Goal: Transaction & Acquisition: Purchase product/service

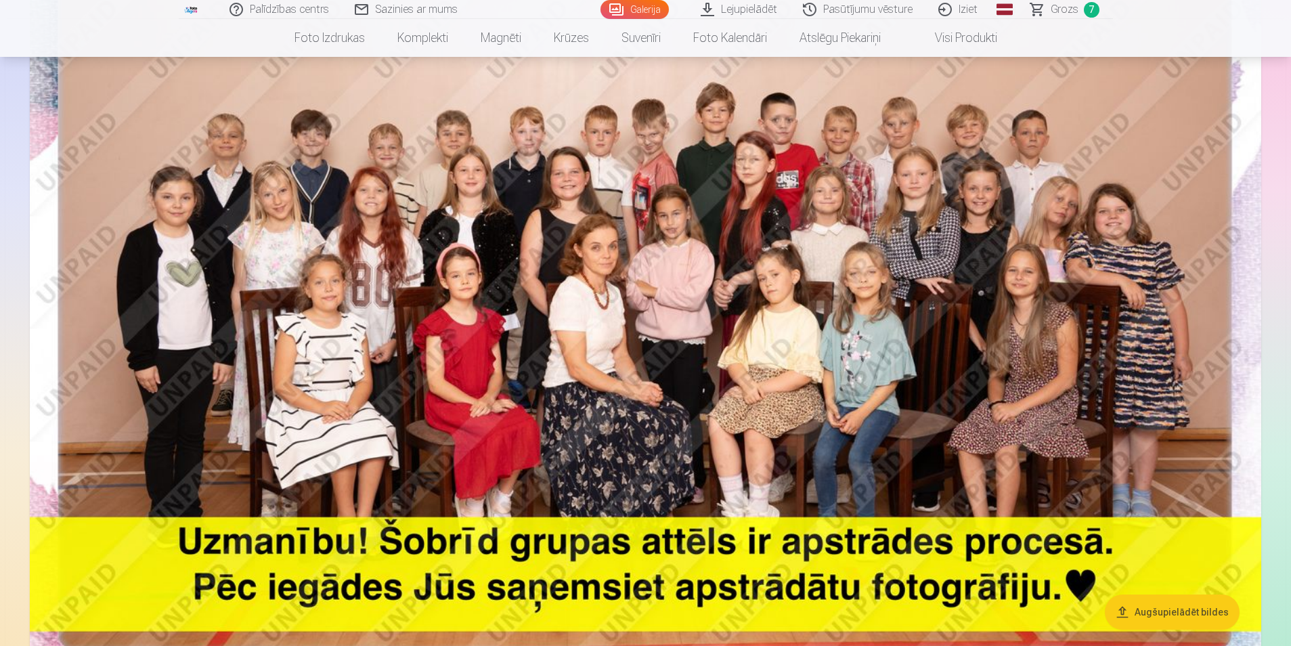
scroll to position [68, 0]
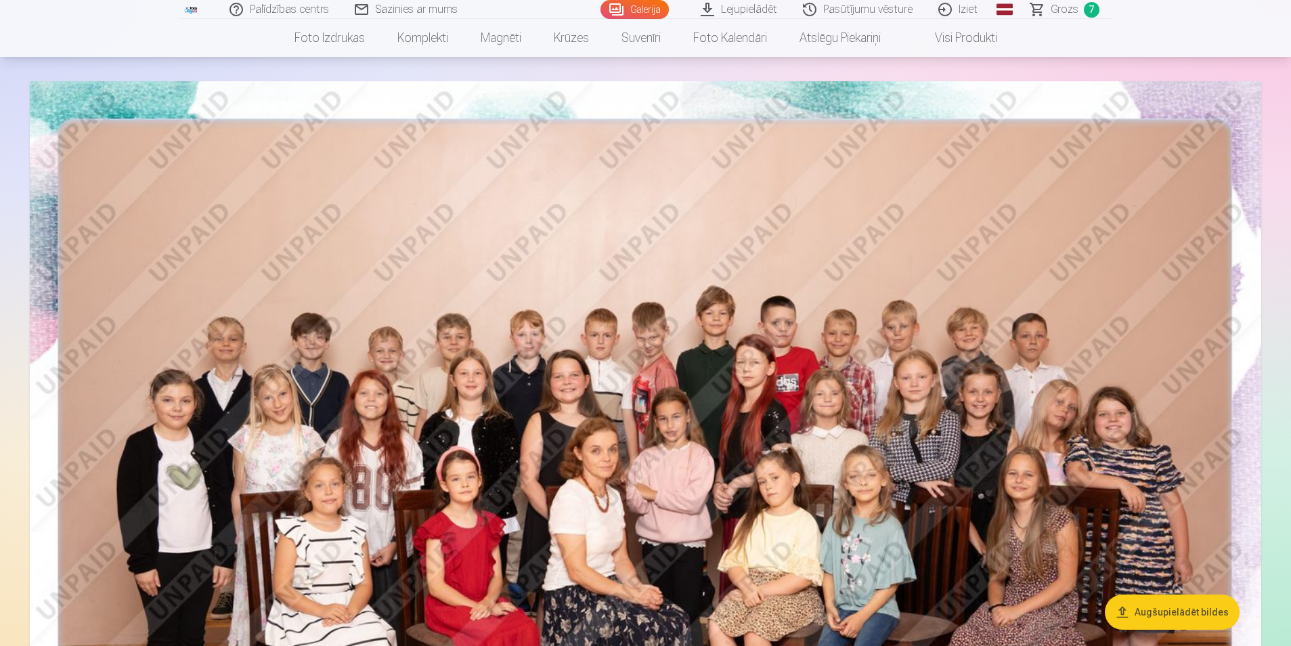
click at [711, 438] on img at bounding box center [646, 492] width 1232 height 822
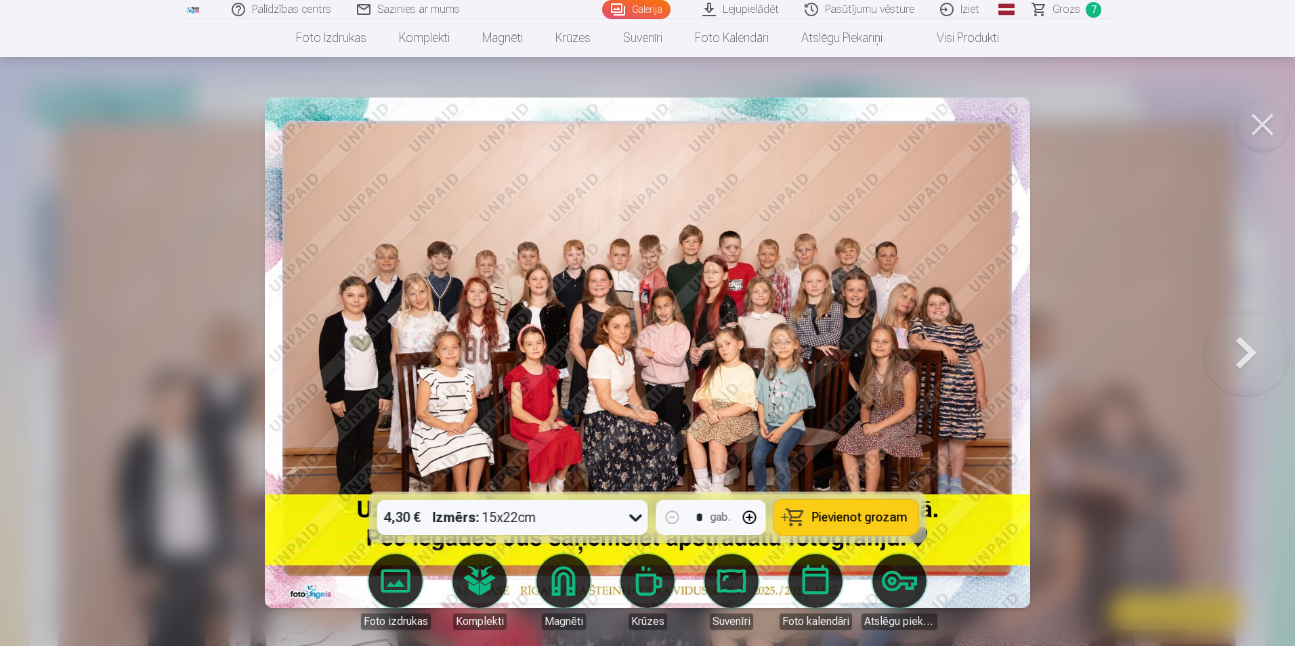
click at [852, 513] on span "Pievienot grozam" at bounding box center [859, 517] width 95 height 12
click at [1241, 349] on button at bounding box center [1246, 353] width 87 height 251
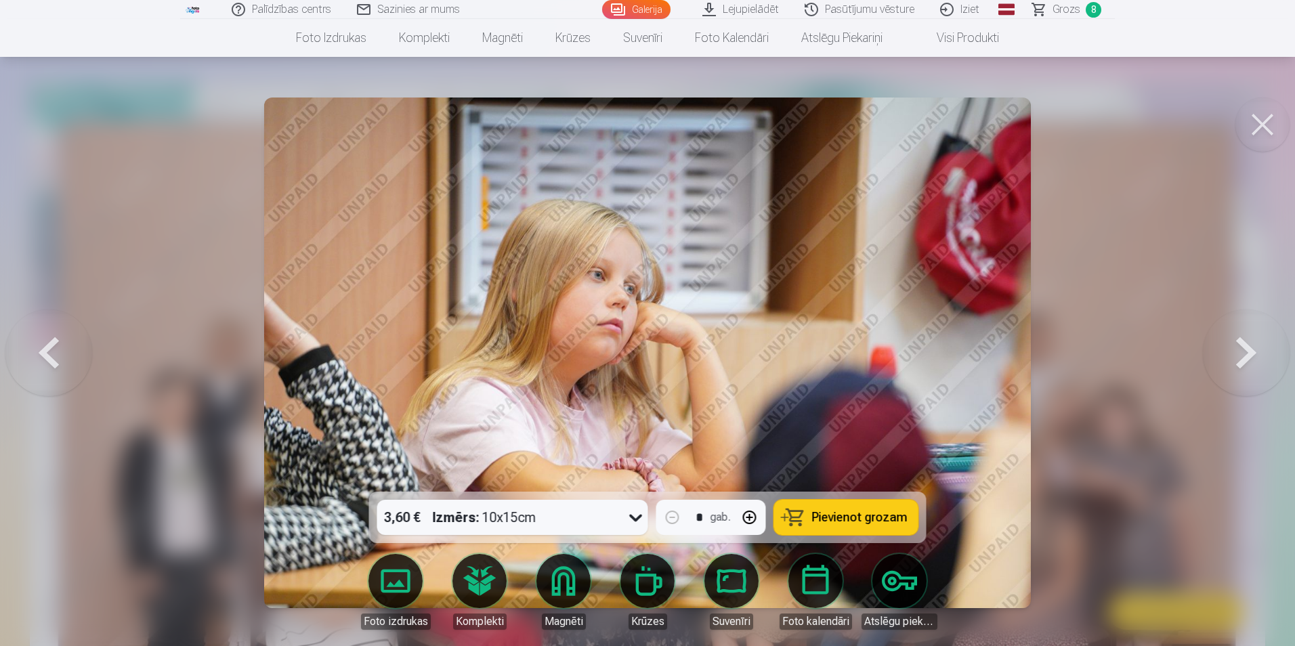
click at [1252, 352] on button at bounding box center [1246, 353] width 87 height 251
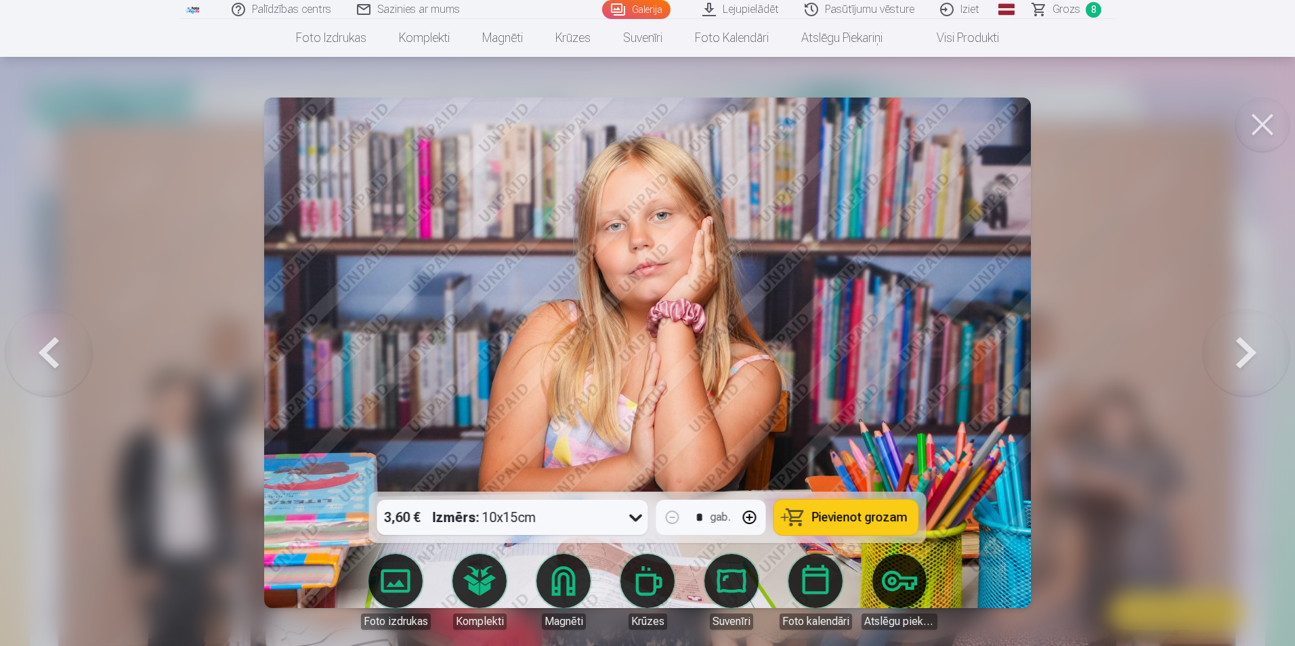
click at [1245, 348] on button at bounding box center [1246, 353] width 87 height 251
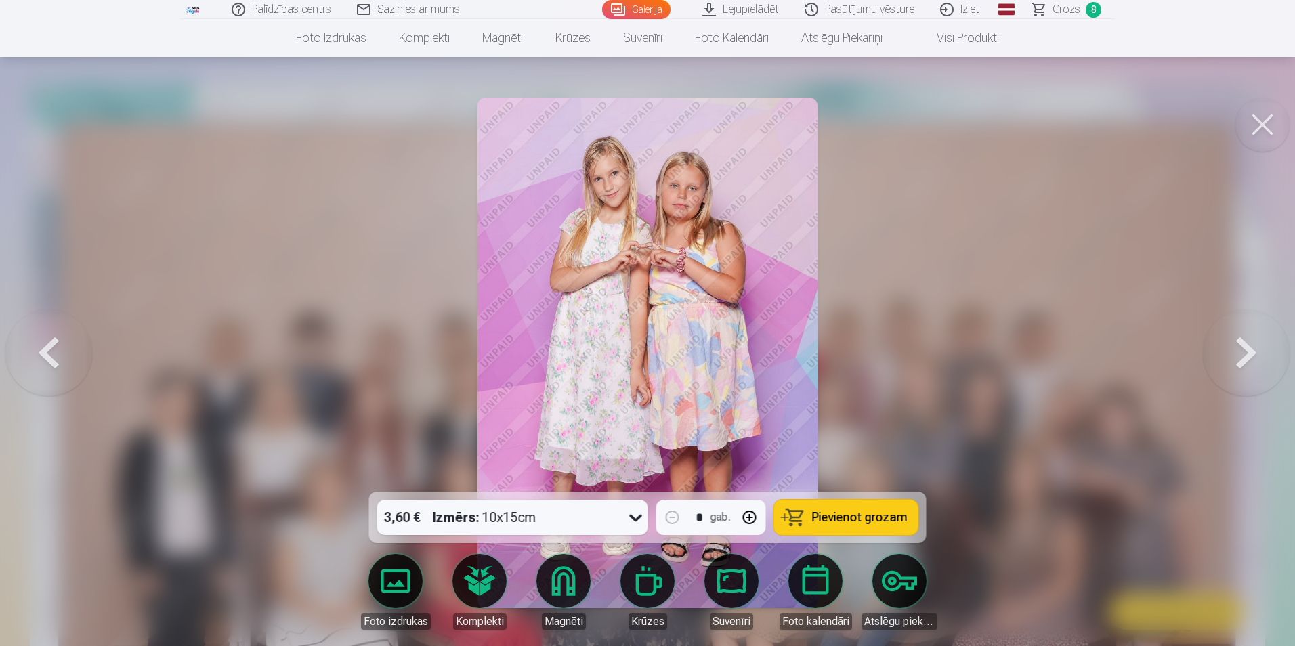
drag, startPoint x: 851, startPoint y: 508, endPoint x: 865, endPoint y: 504, distance: 14.0
click at [852, 508] on button "Pievienot grozam" at bounding box center [846, 517] width 144 height 35
click at [1244, 358] on button at bounding box center [1246, 353] width 87 height 251
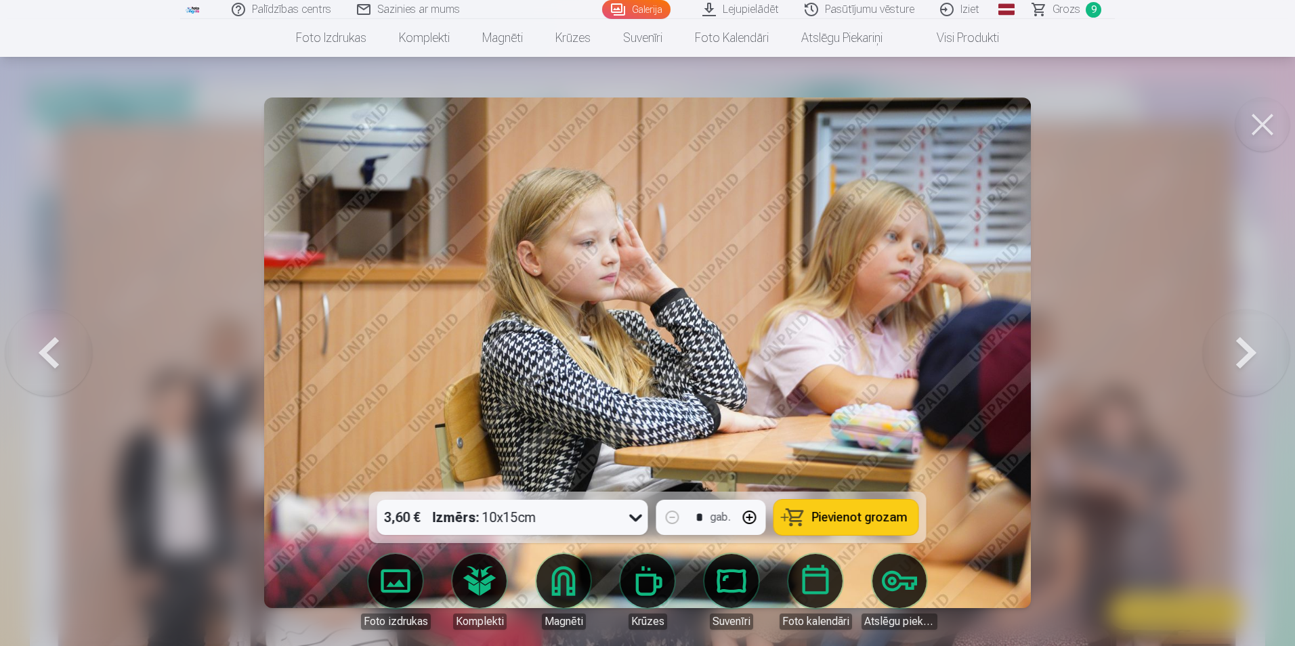
click at [1244, 358] on button at bounding box center [1246, 353] width 87 height 251
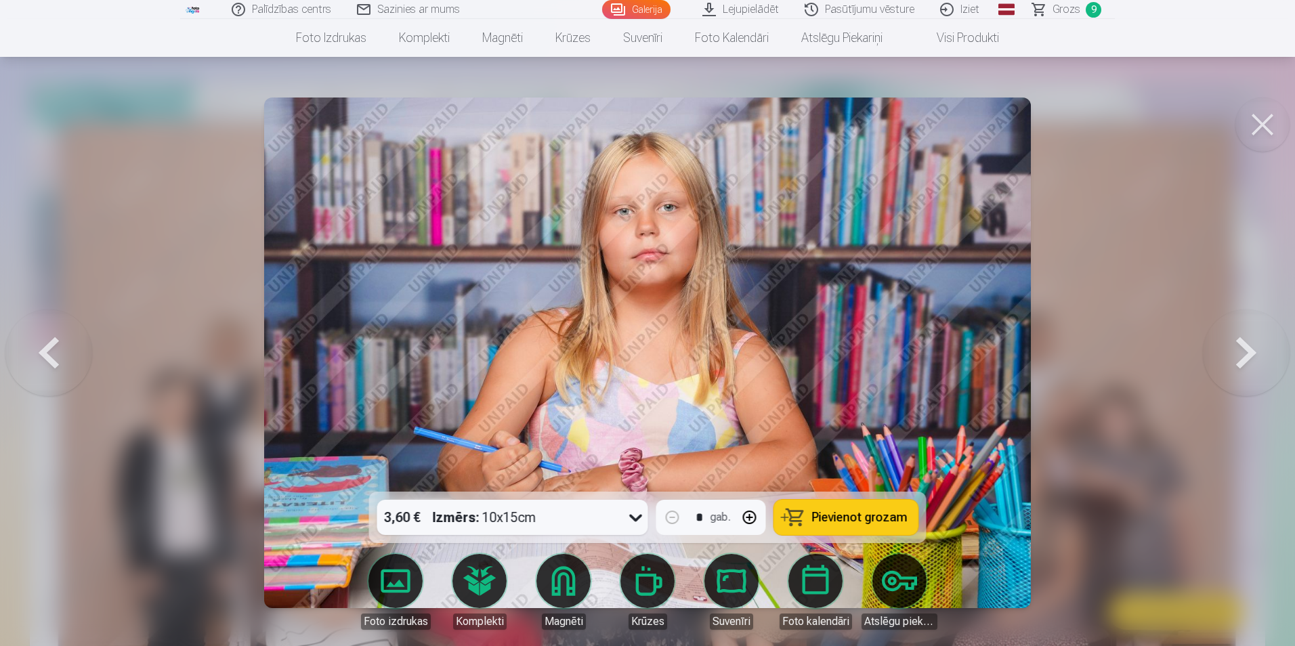
click at [1244, 358] on button at bounding box center [1246, 353] width 87 height 251
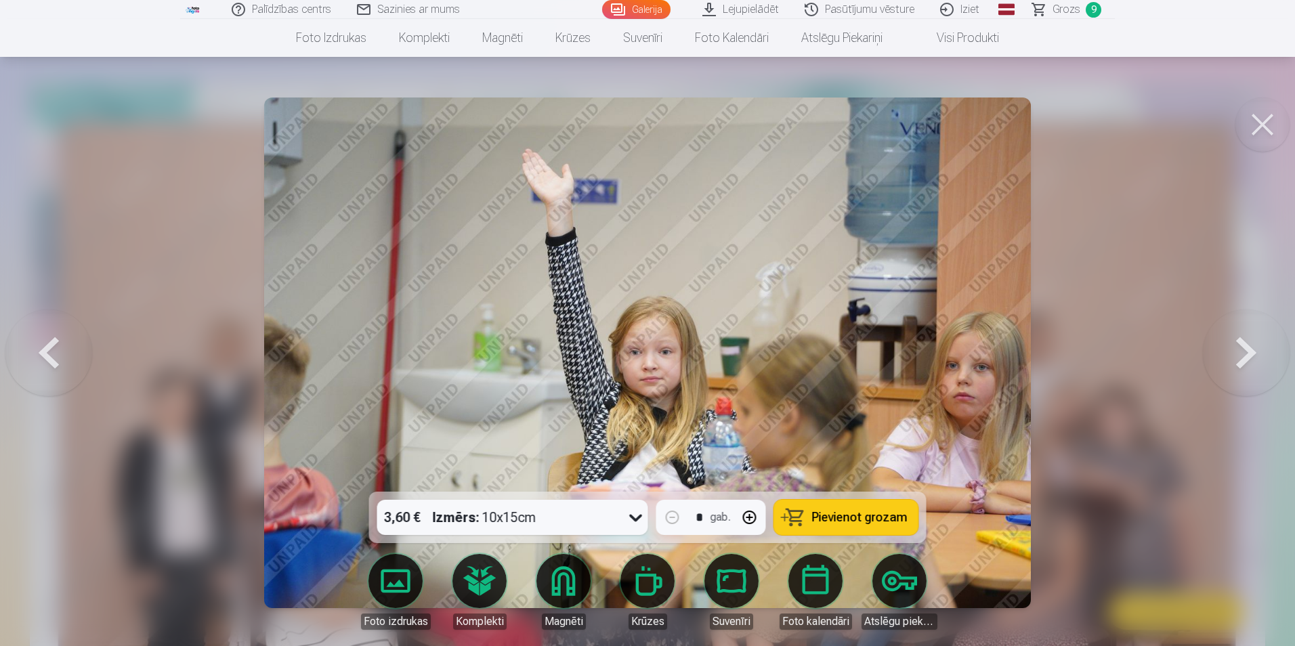
click at [1244, 358] on button at bounding box center [1246, 353] width 87 height 251
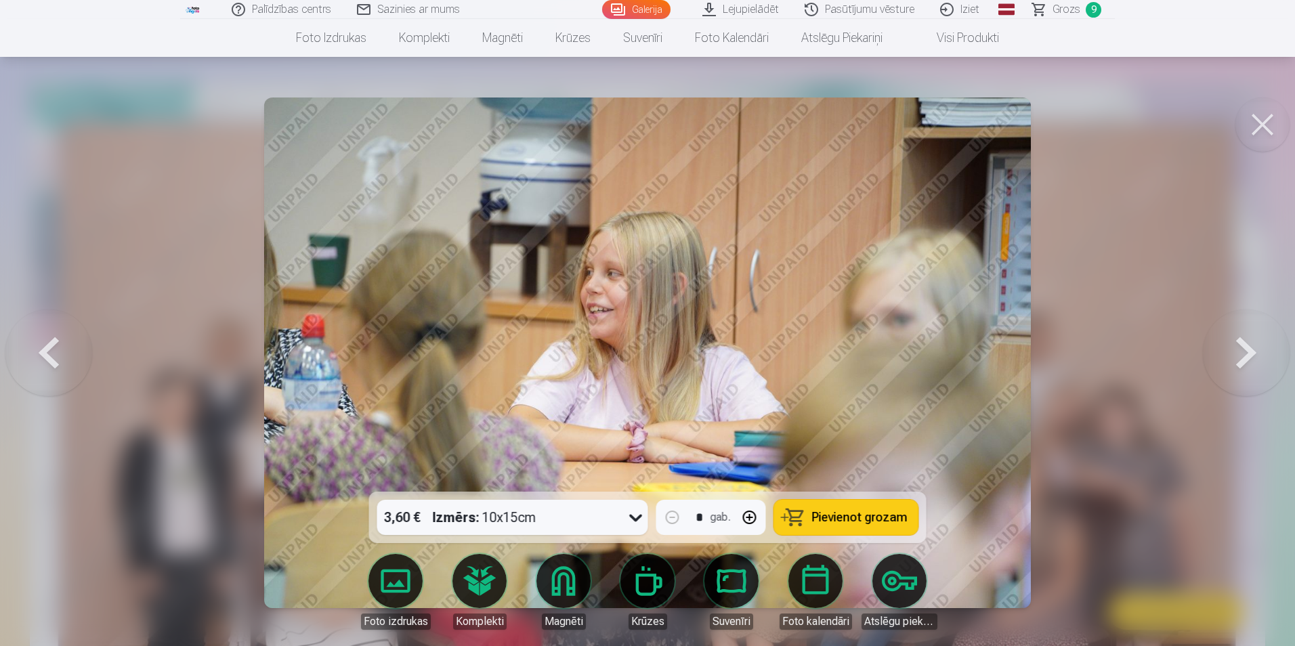
click at [1244, 358] on button at bounding box center [1246, 353] width 87 height 251
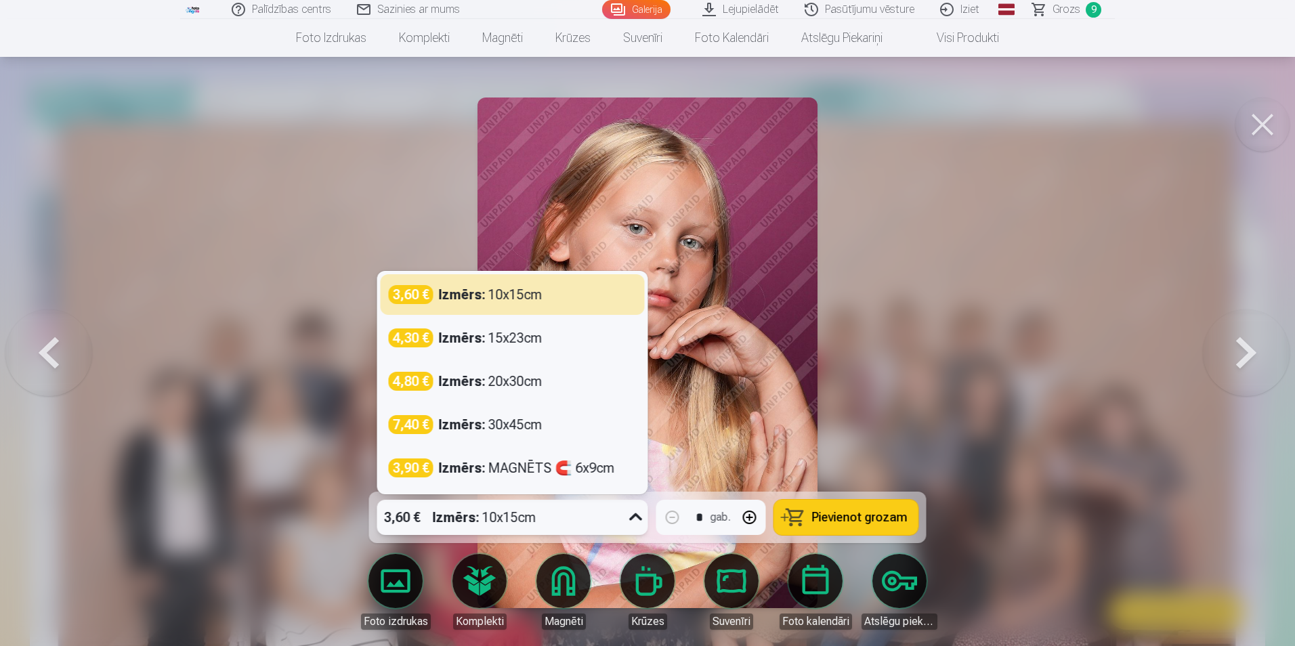
click at [631, 522] on icon at bounding box center [636, 517] width 22 height 22
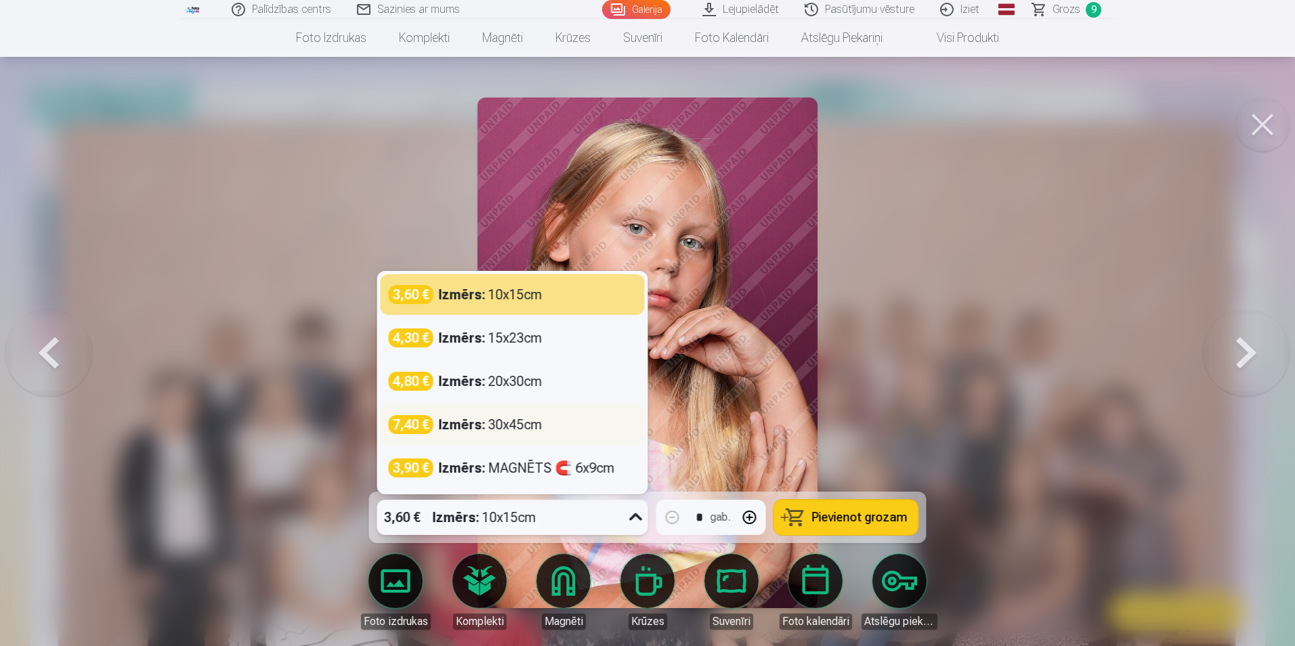
click at [509, 427] on div "Izmērs : 30x45cm" at bounding box center [491, 424] width 104 height 19
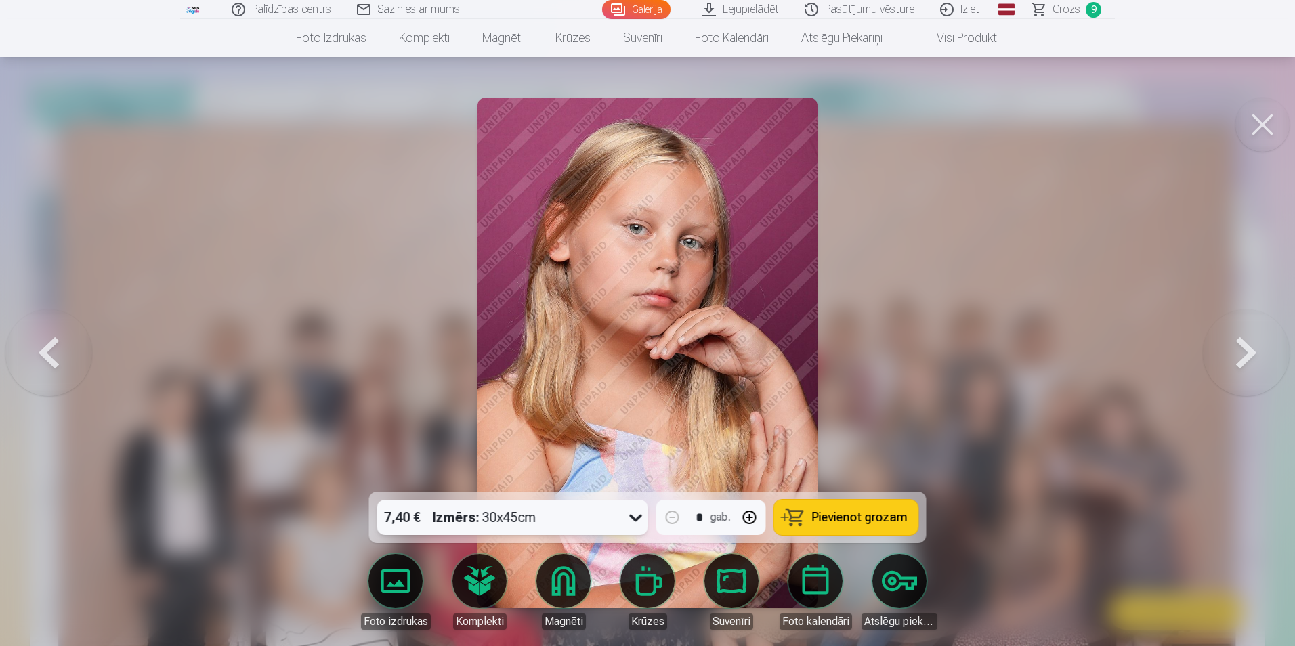
click at [835, 518] on span "Pievienot grozam" at bounding box center [859, 517] width 95 height 12
click at [1252, 354] on button at bounding box center [1246, 353] width 87 height 251
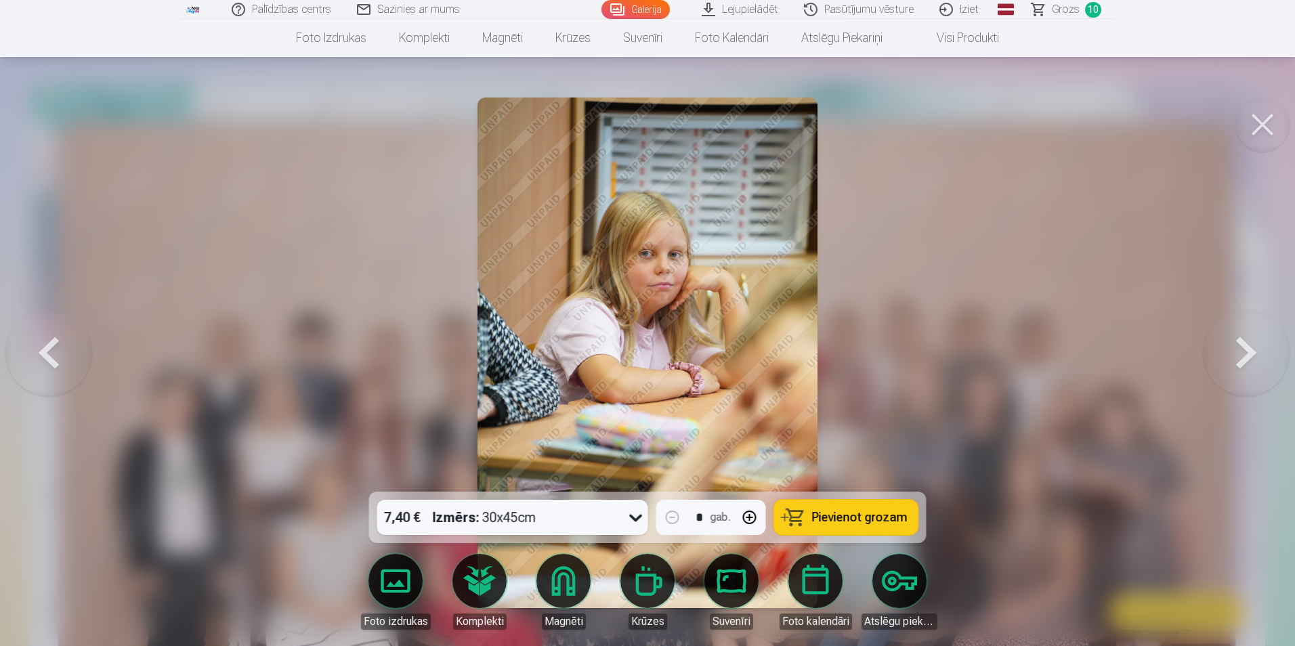
click at [1247, 343] on button at bounding box center [1246, 353] width 87 height 251
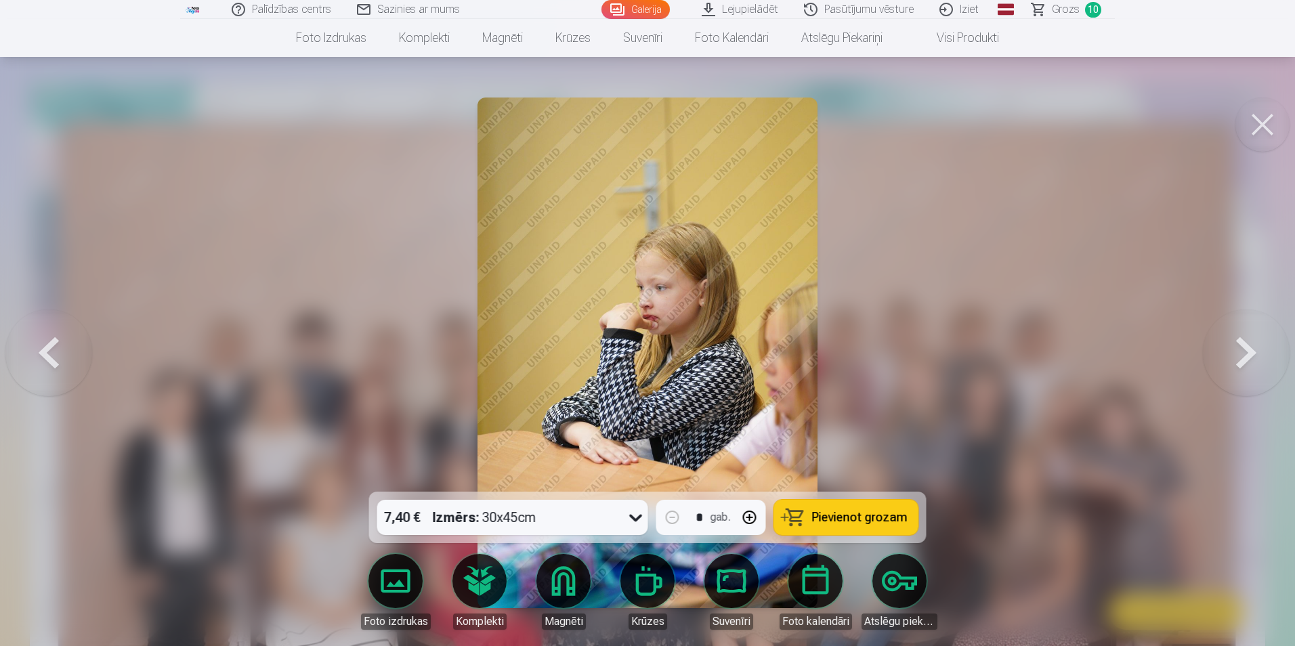
click at [1247, 343] on button at bounding box center [1246, 353] width 87 height 251
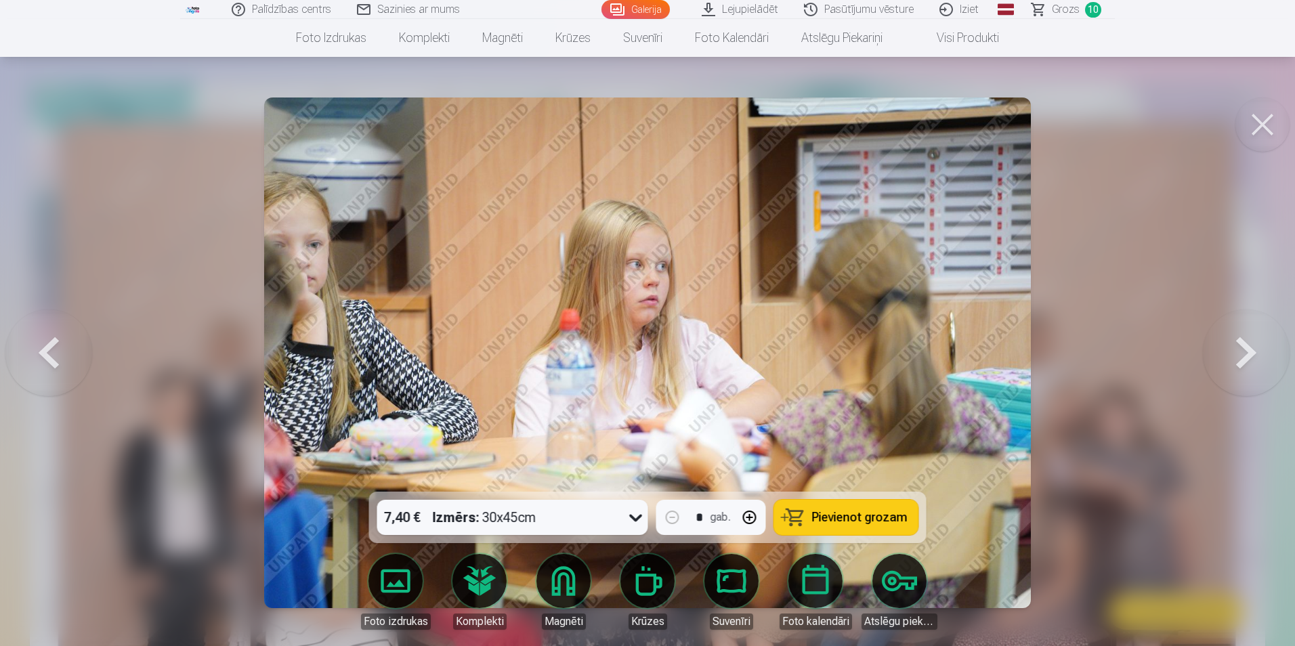
click at [1247, 343] on button at bounding box center [1246, 353] width 87 height 251
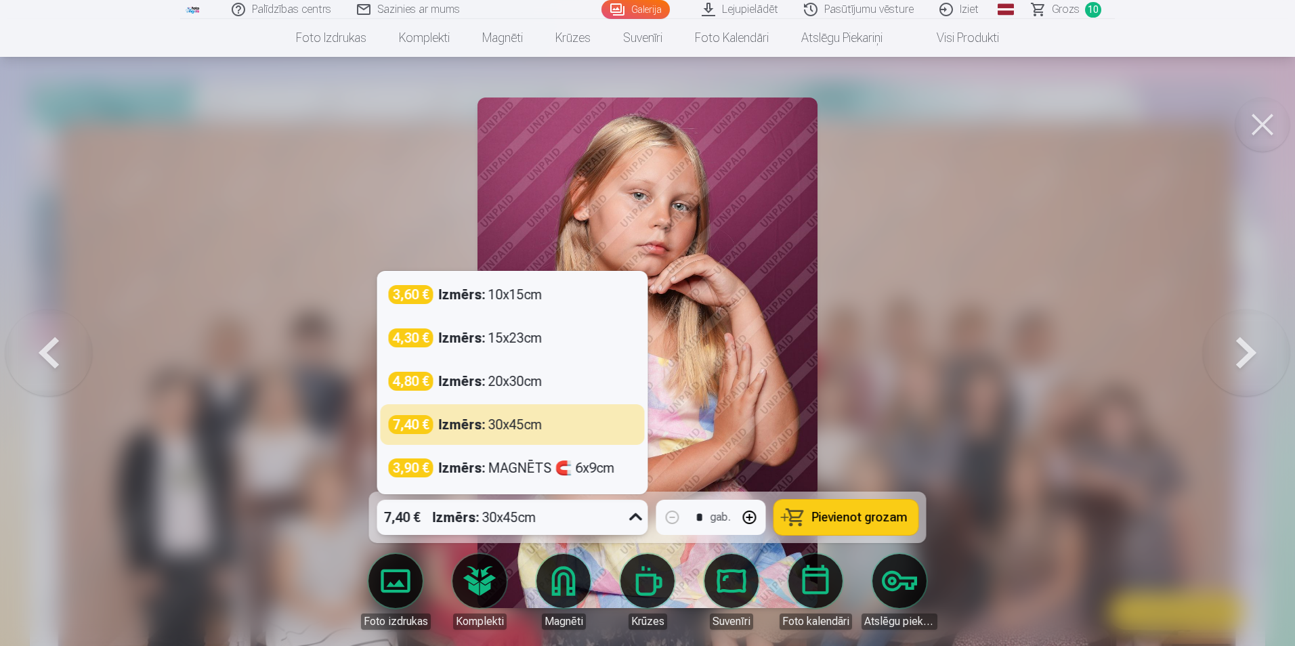
click at [621, 513] on div "7,40 € Izmērs : 30x45cm" at bounding box center [499, 517] width 245 height 35
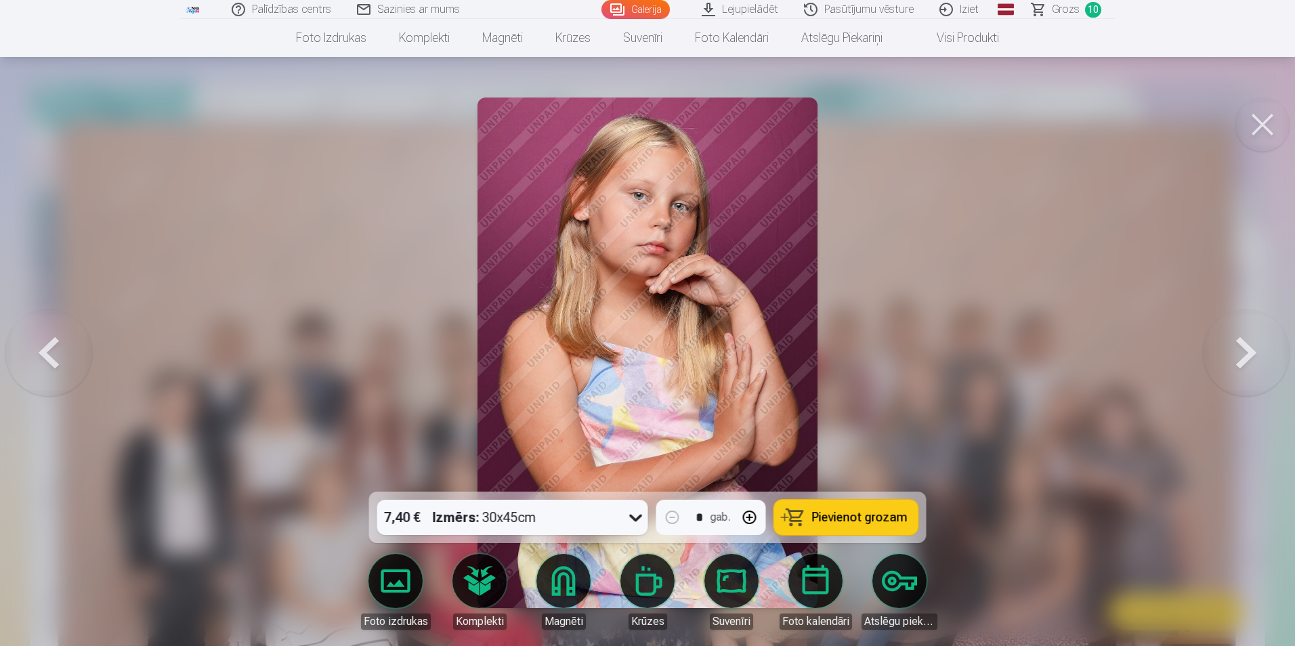
click at [1048, 286] on div at bounding box center [647, 323] width 1295 height 646
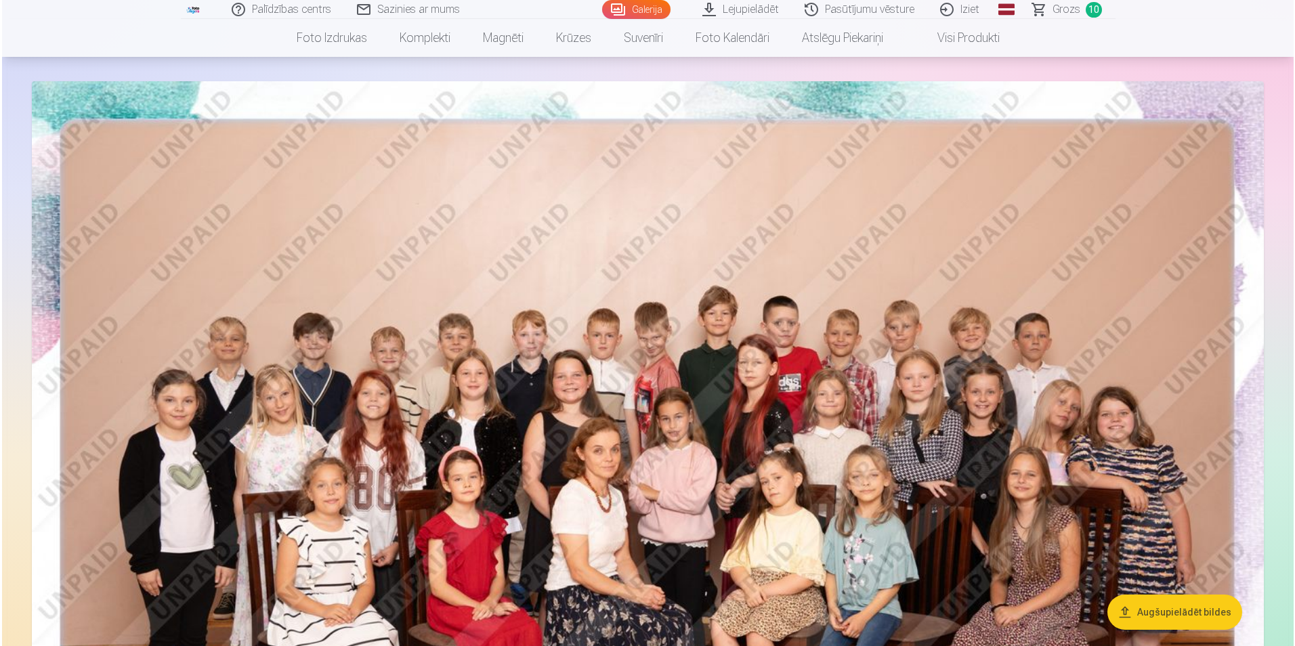
scroll to position [271, 0]
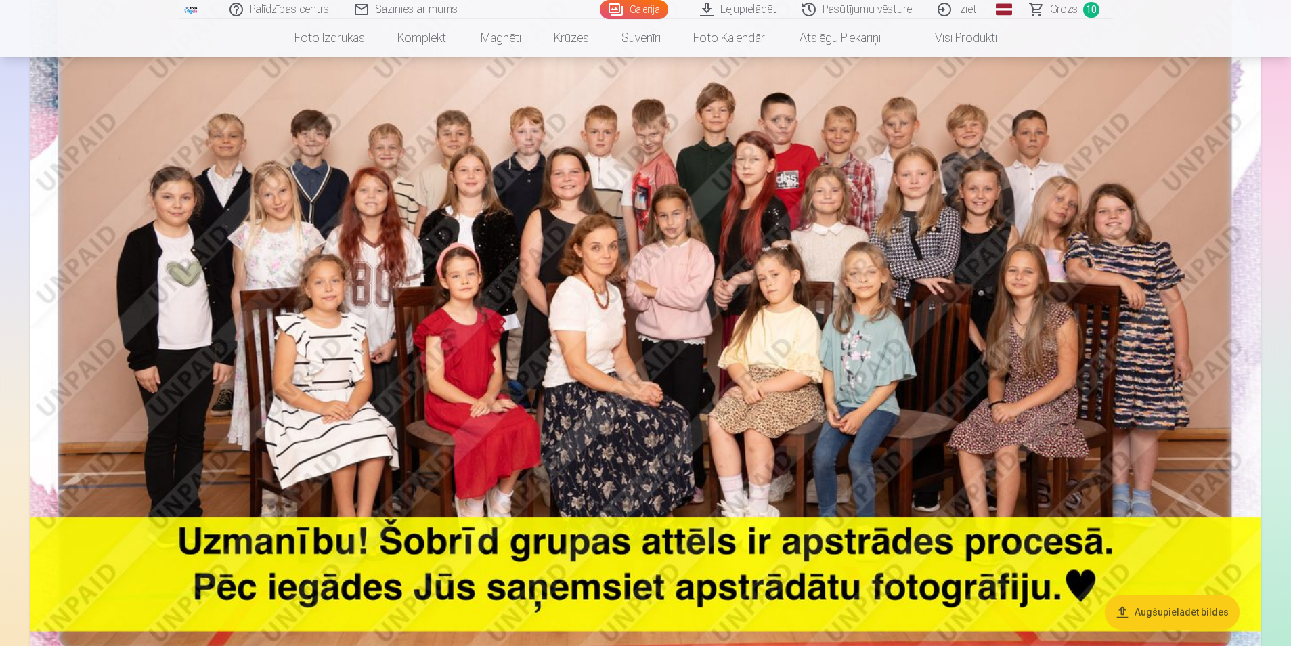
click at [1197, 274] on img at bounding box center [646, 289] width 1232 height 822
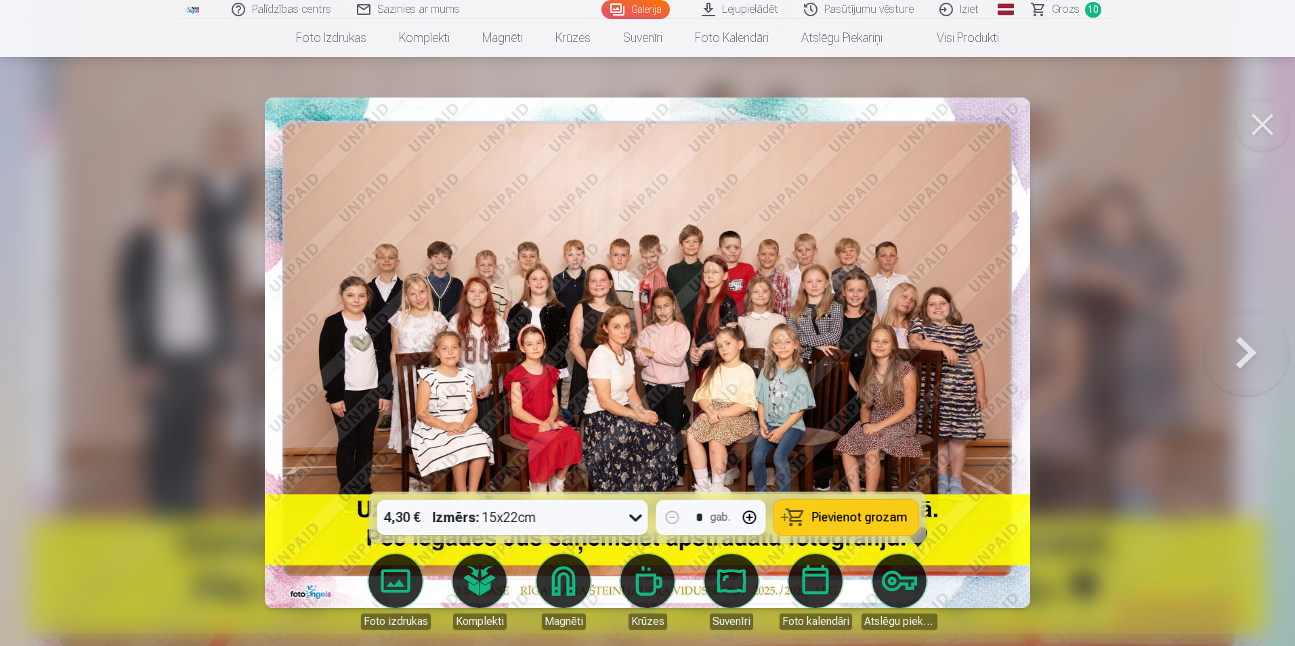
click at [1232, 341] on button at bounding box center [1246, 353] width 87 height 251
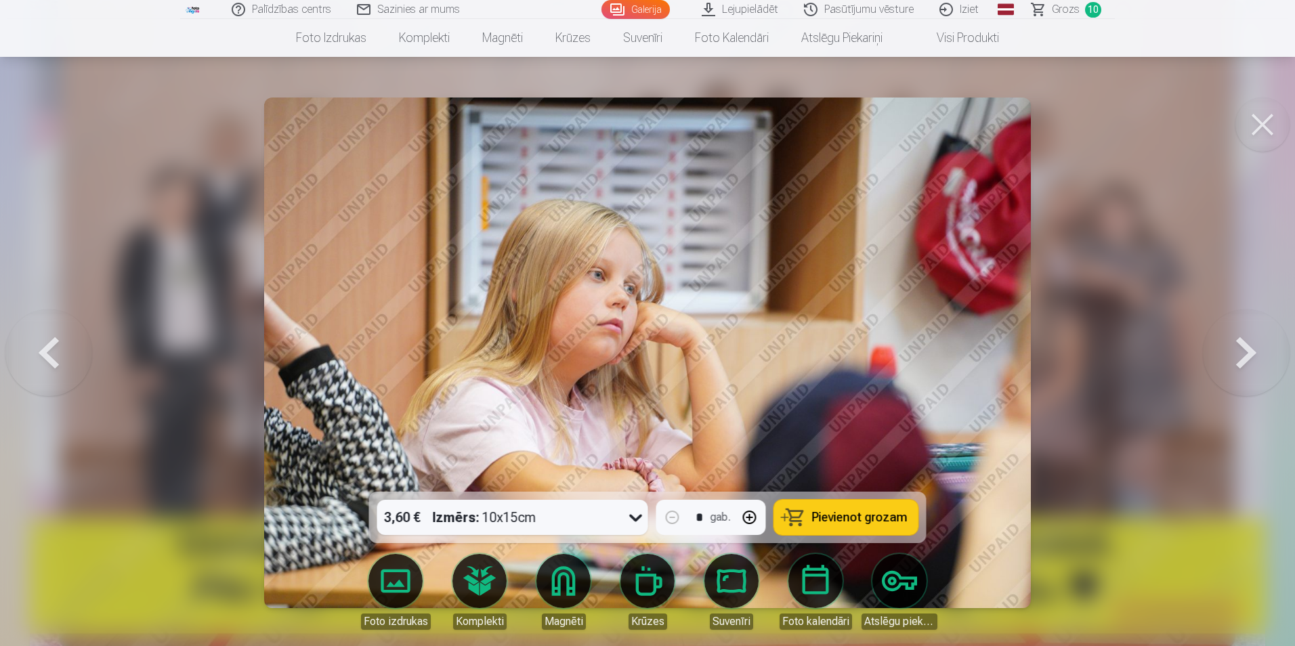
click at [1232, 341] on button at bounding box center [1246, 353] width 87 height 251
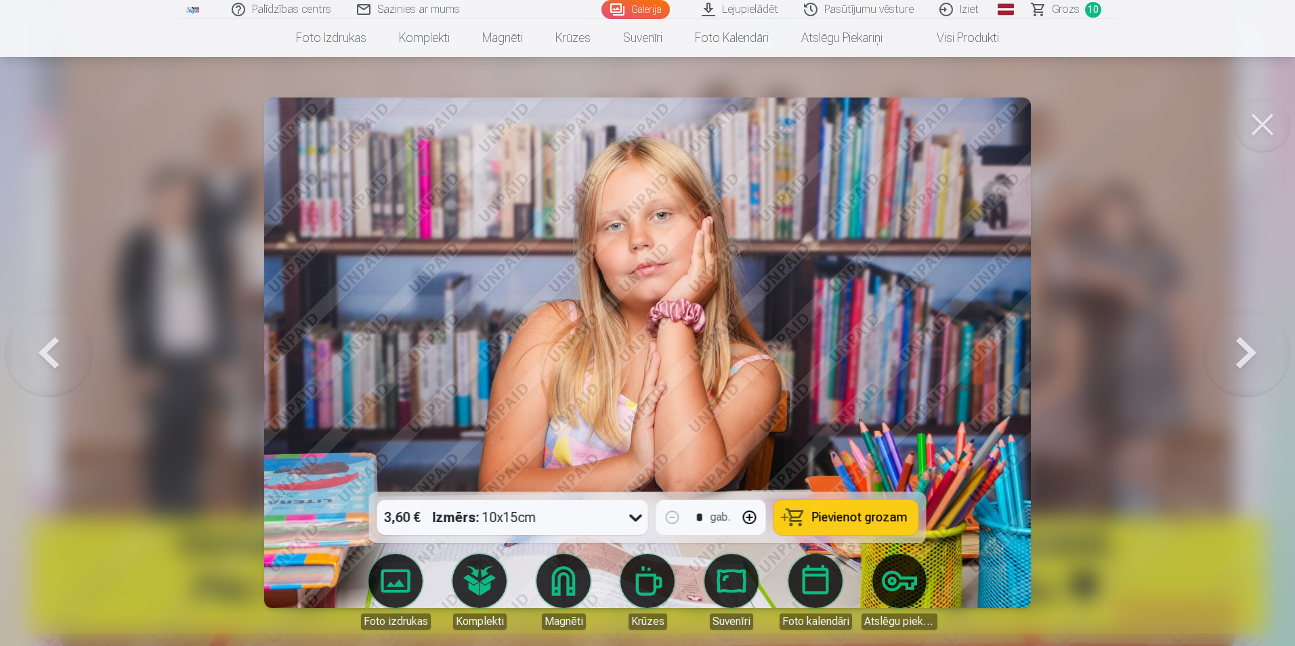
click at [1232, 341] on button at bounding box center [1246, 353] width 87 height 251
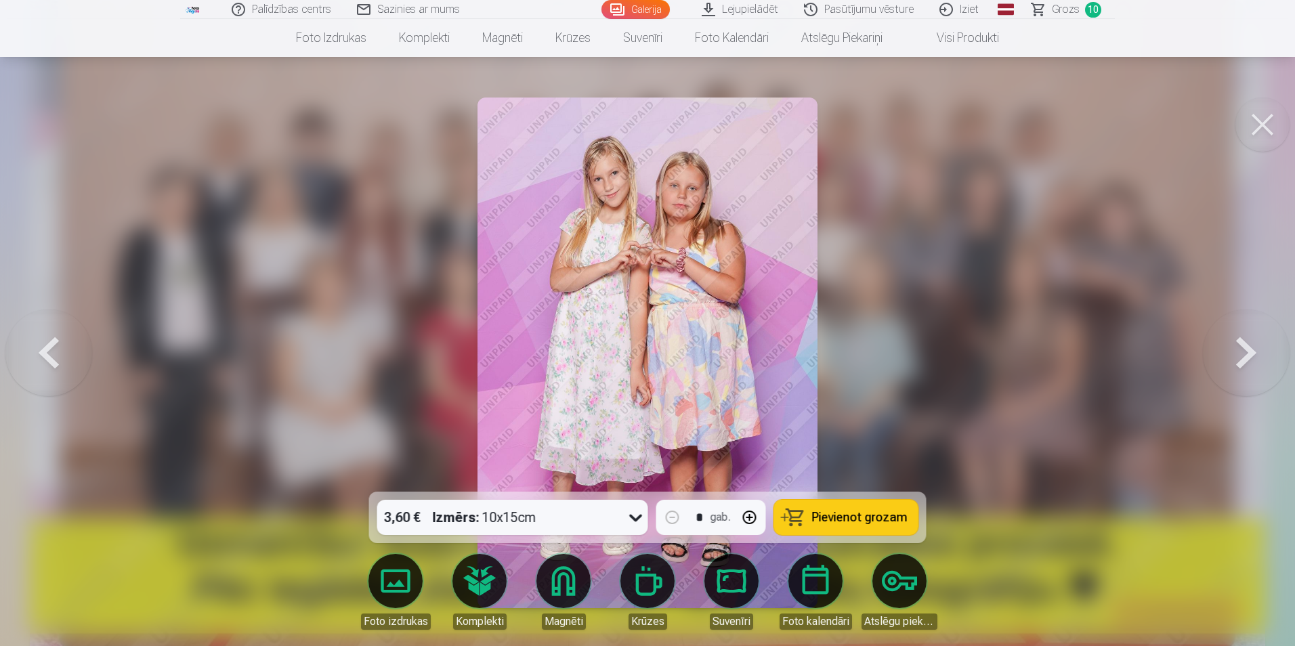
click at [1232, 341] on button at bounding box center [1246, 353] width 87 height 251
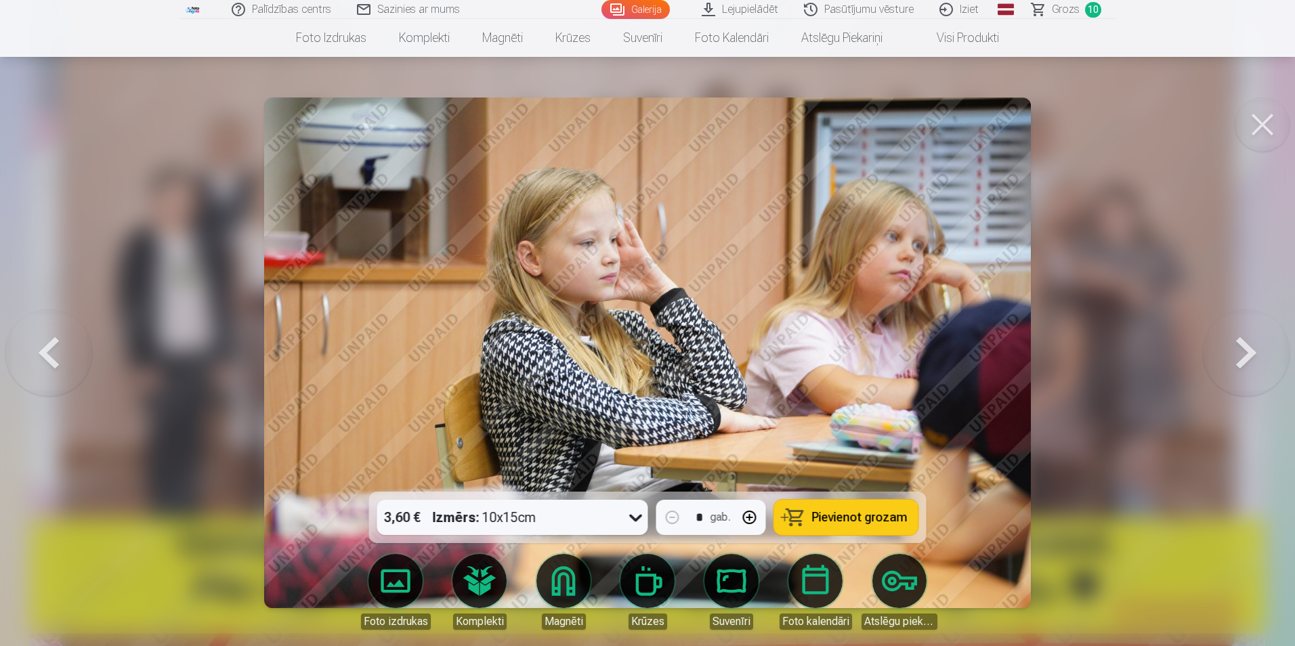
click at [1232, 341] on button at bounding box center [1246, 353] width 87 height 251
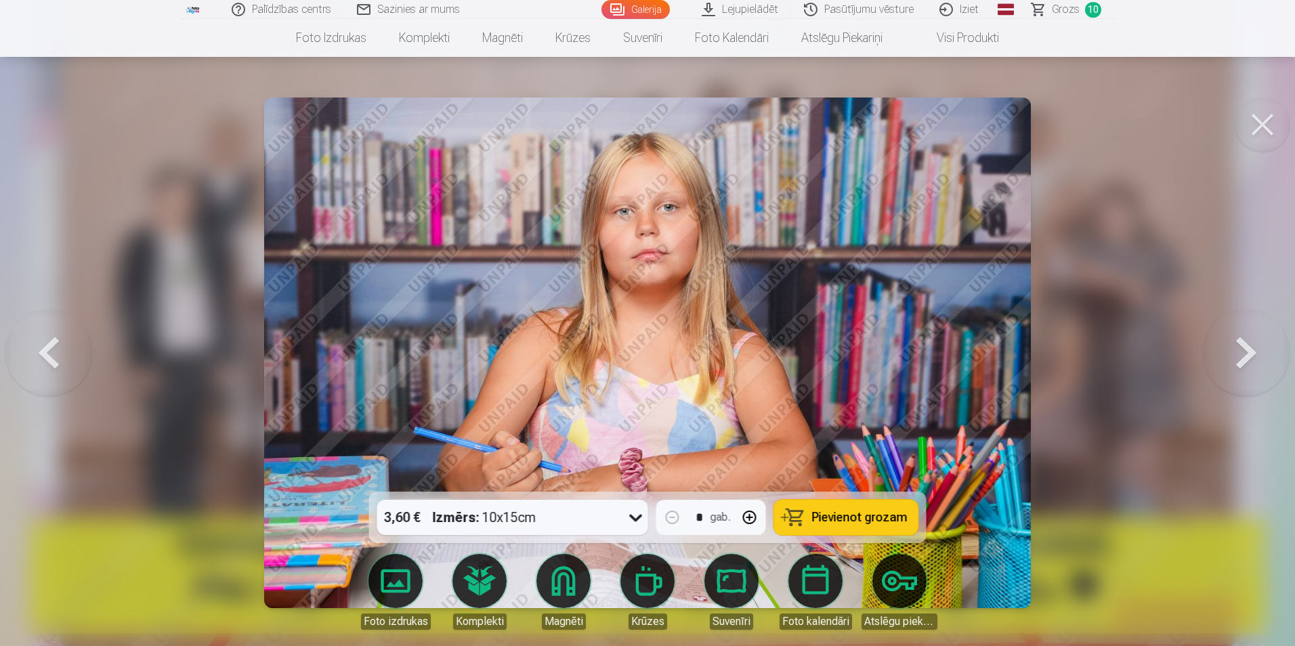
click at [1232, 341] on button at bounding box center [1246, 353] width 87 height 251
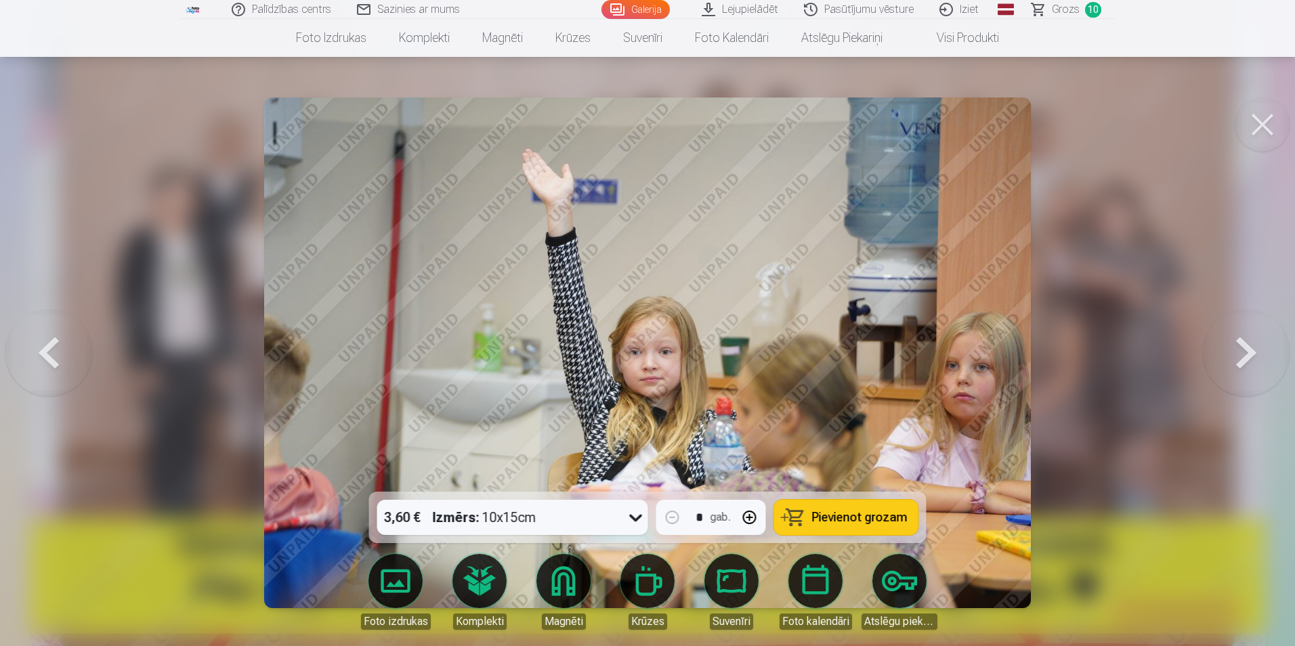
click at [1232, 341] on button at bounding box center [1246, 353] width 87 height 251
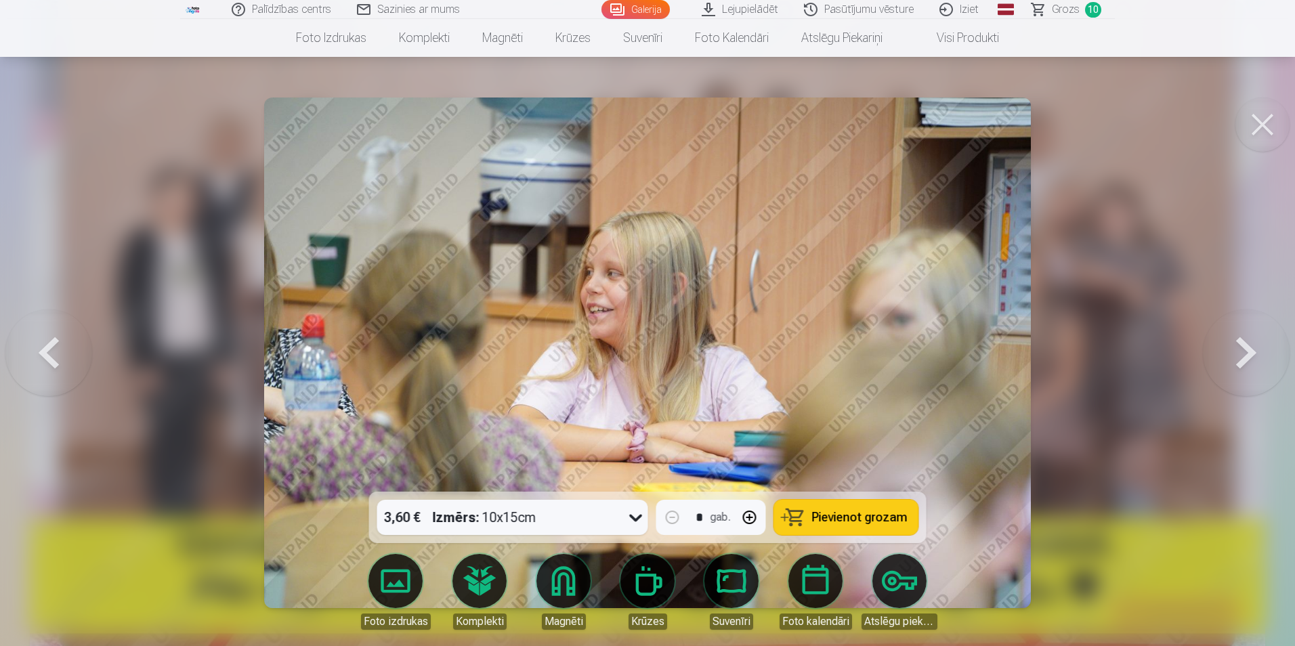
click at [1232, 341] on button at bounding box center [1246, 353] width 87 height 251
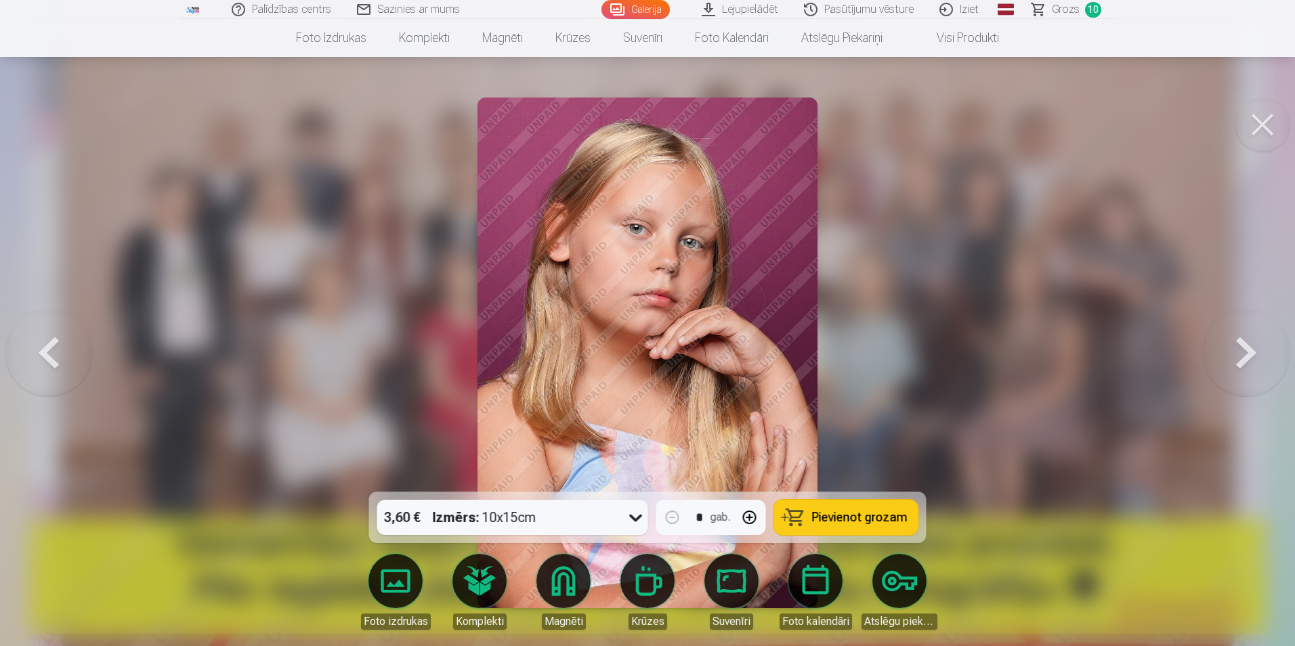
click at [1232, 341] on button at bounding box center [1246, 353] width 87 height 251
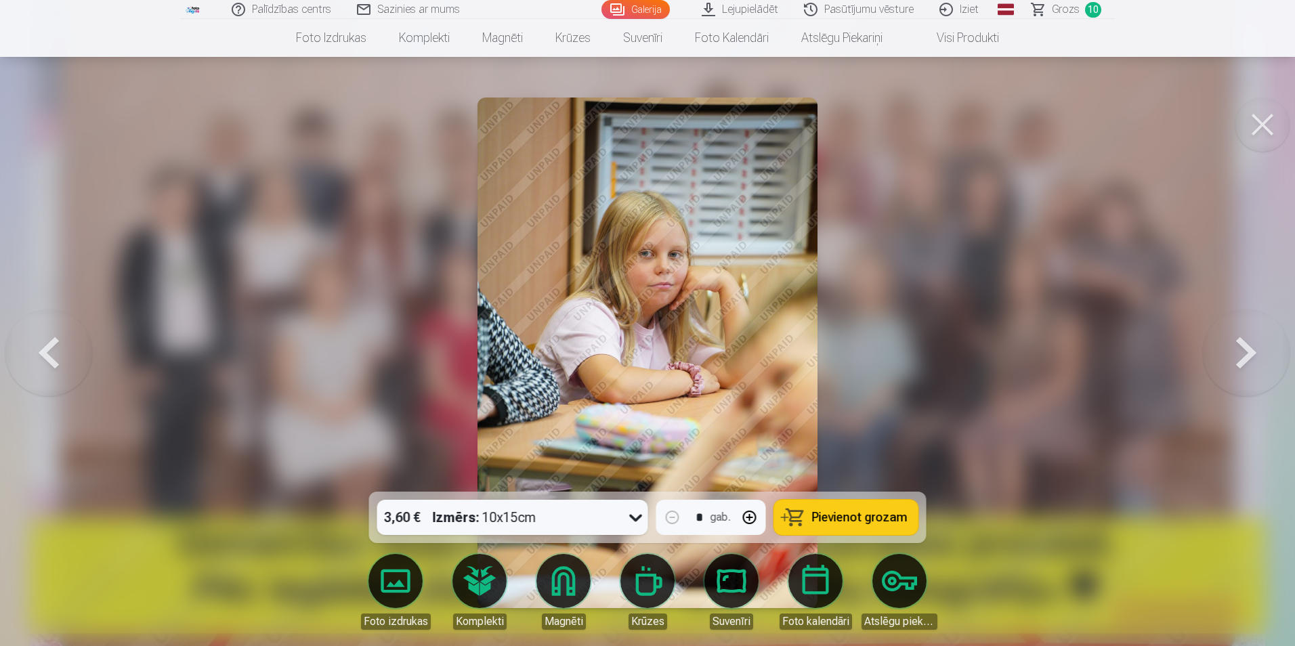
click at [1232, 341] on button at bounding box center [1246, 353] width 87 height 251
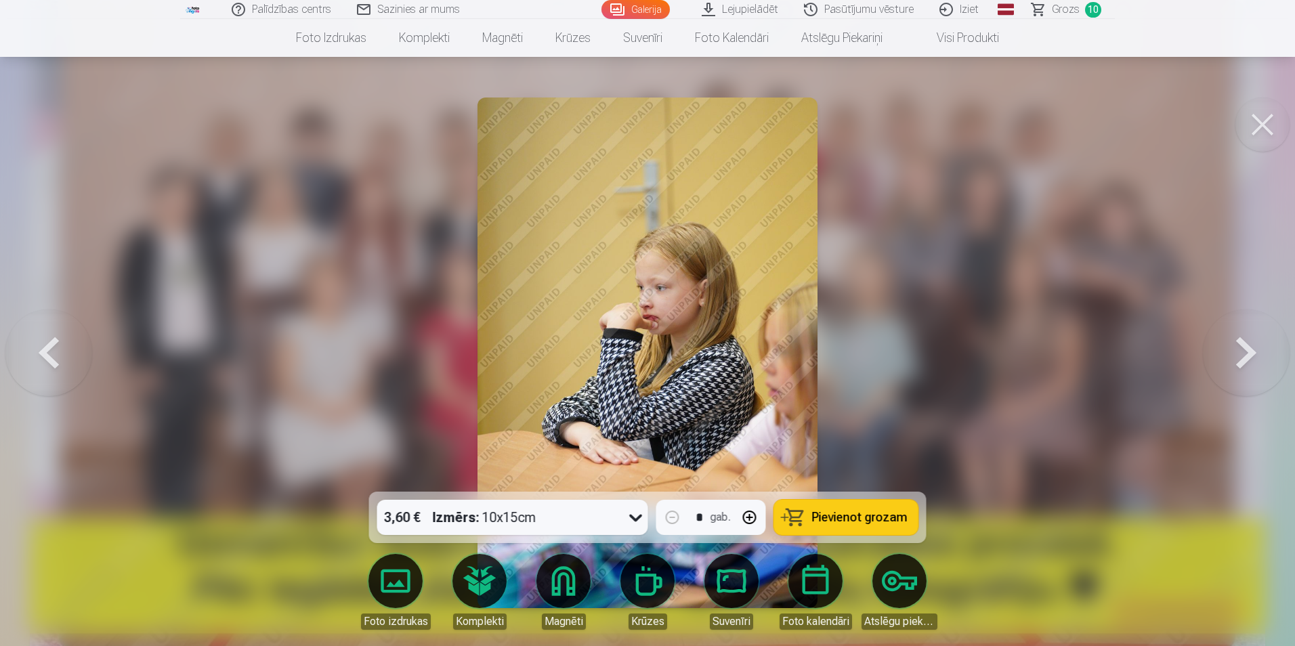
click at [1232, 341] on button at bounding box center [1246, 353] width 87 height 251
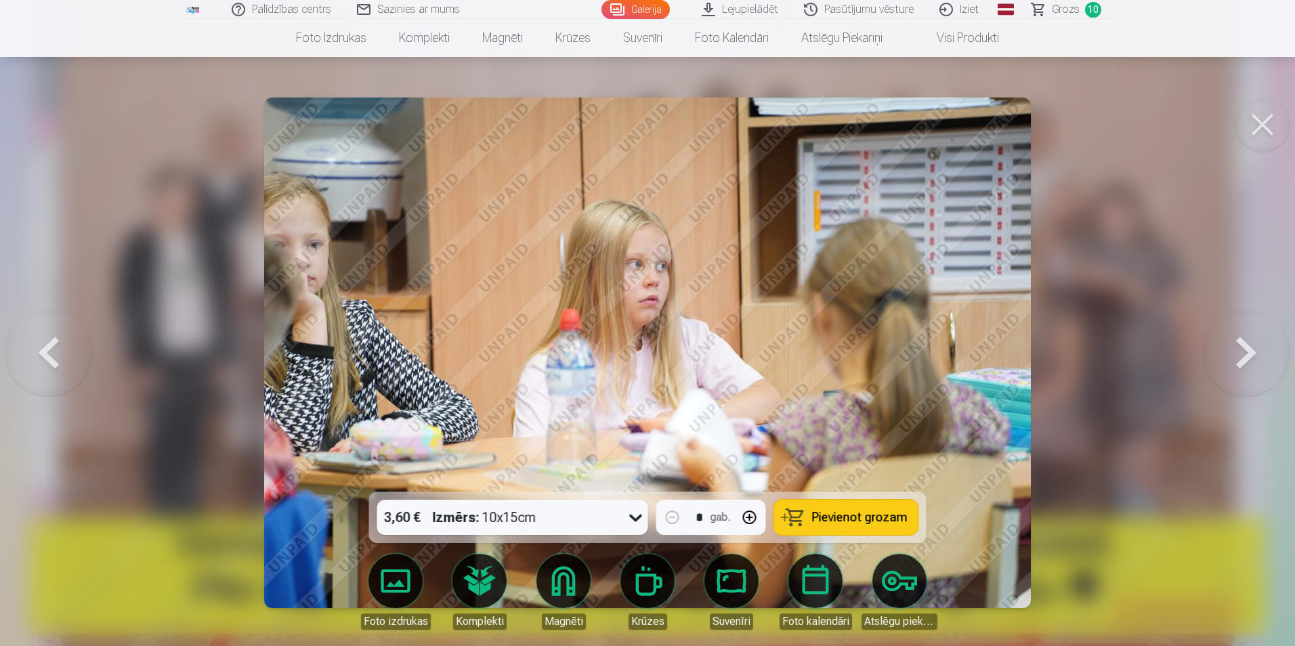
click at [1232, 341] on button at bounding box center [1246, 353] width 87 height 251
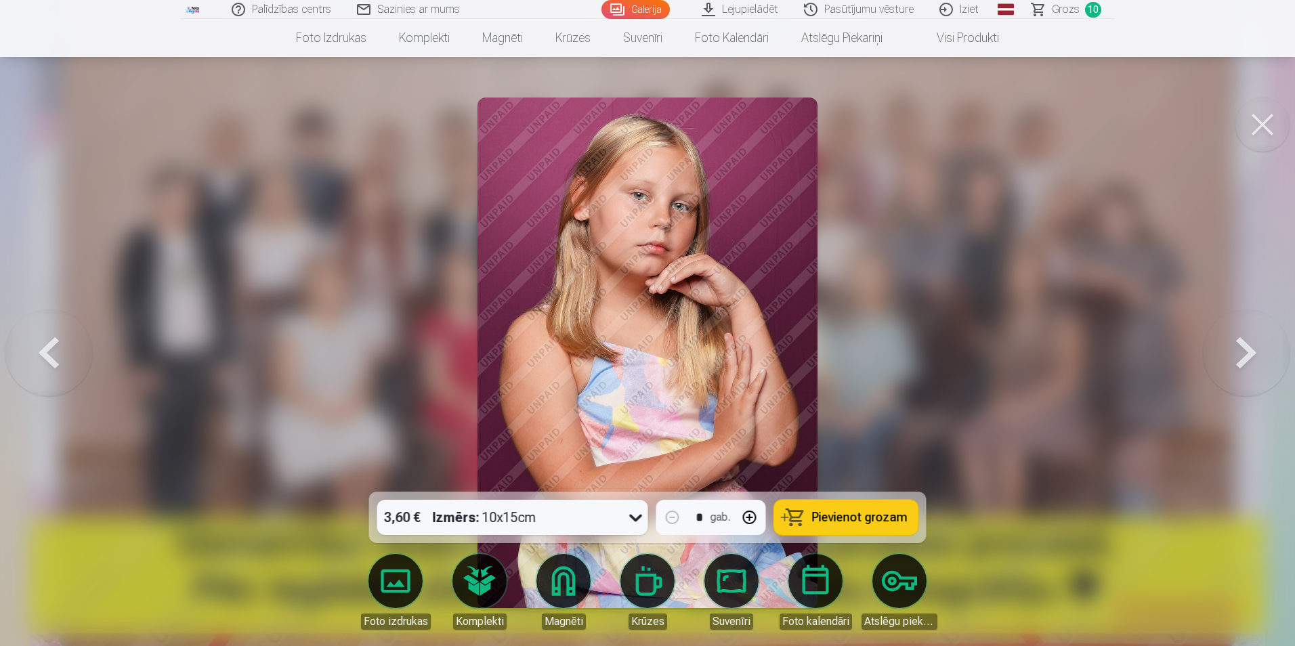
click at [1232, 341] on button at bounding box center [1246, 353] width 87 height 251
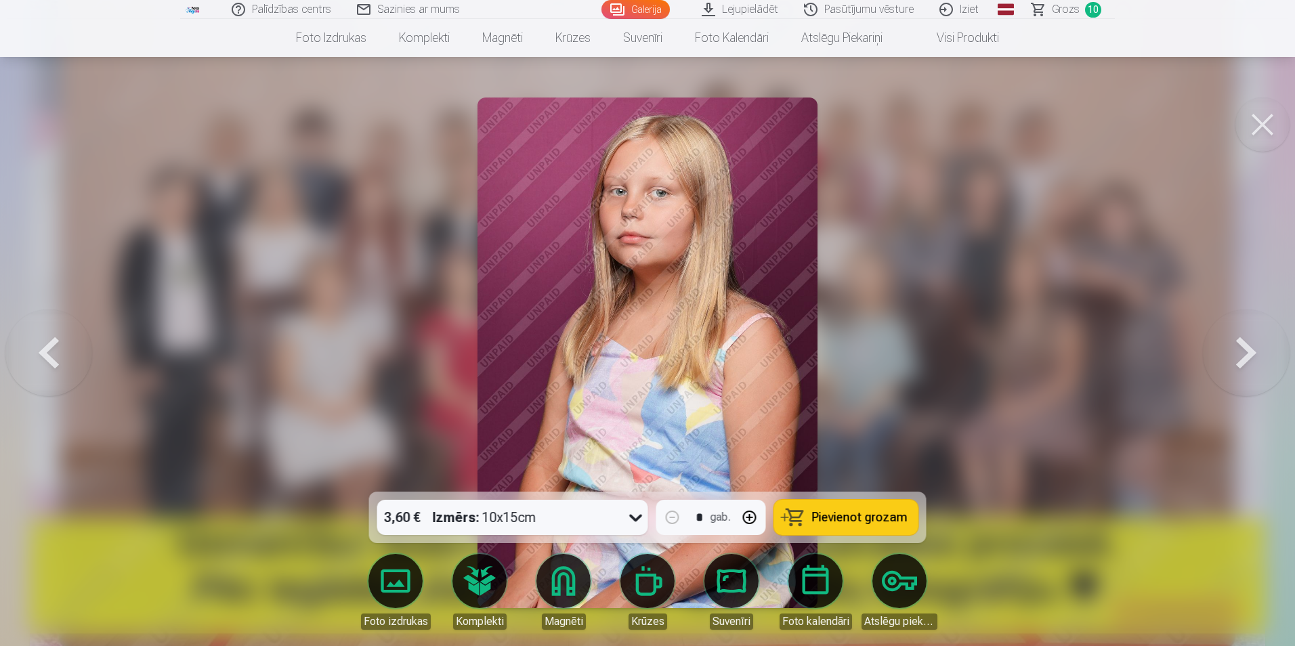
click at [1232, 341] on button at bounding box center [1246, 353] width 87 height 251
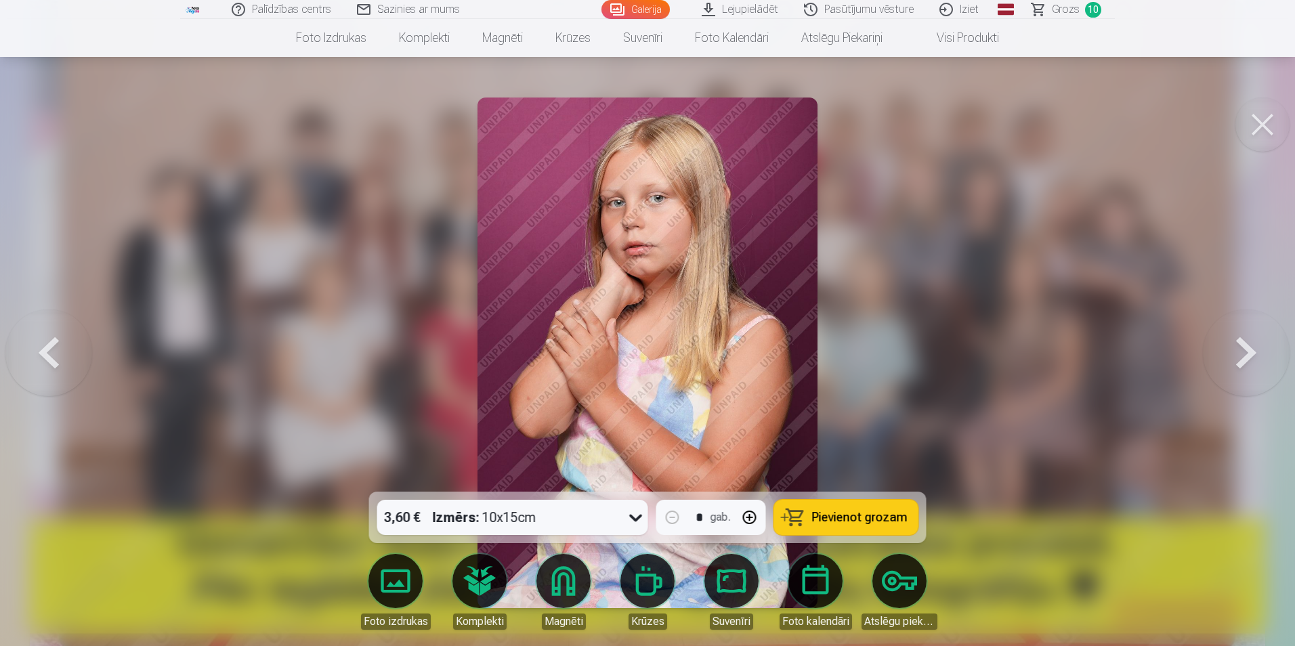
click at [1232, 341] on button at bounding box center [1246, 353] width 87 height 251
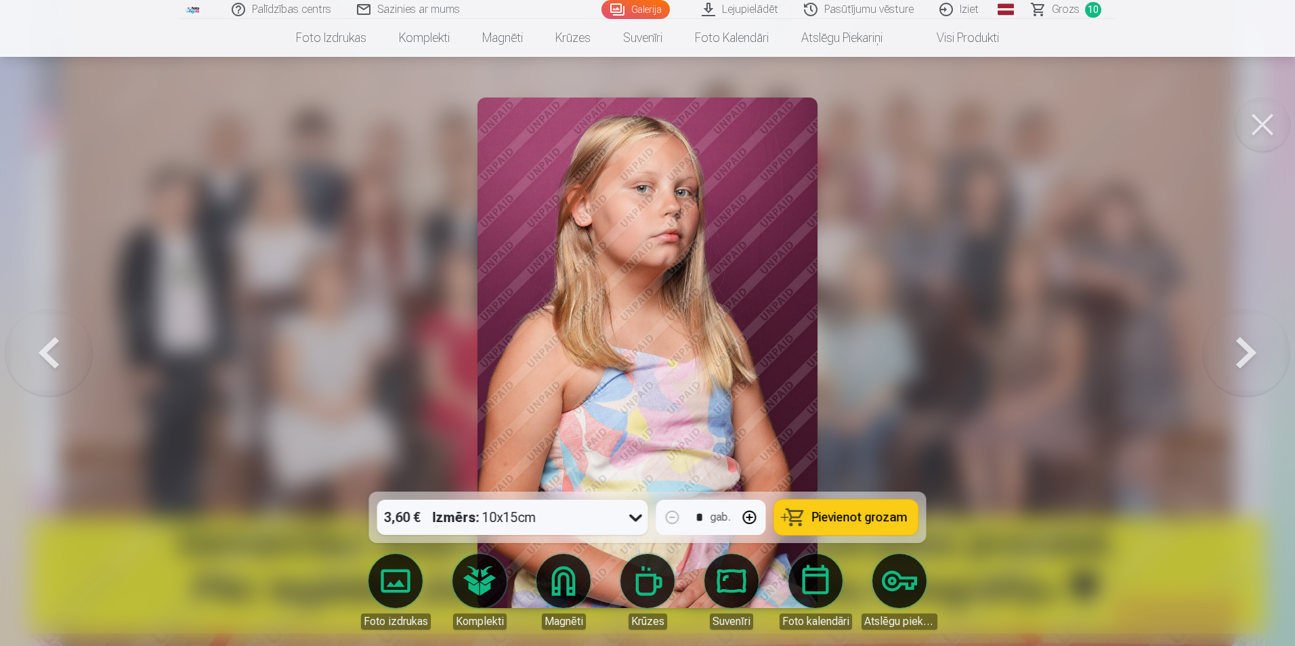
click at [1232, 341] on button at bounding box center [1246, 353] width 87 height 251
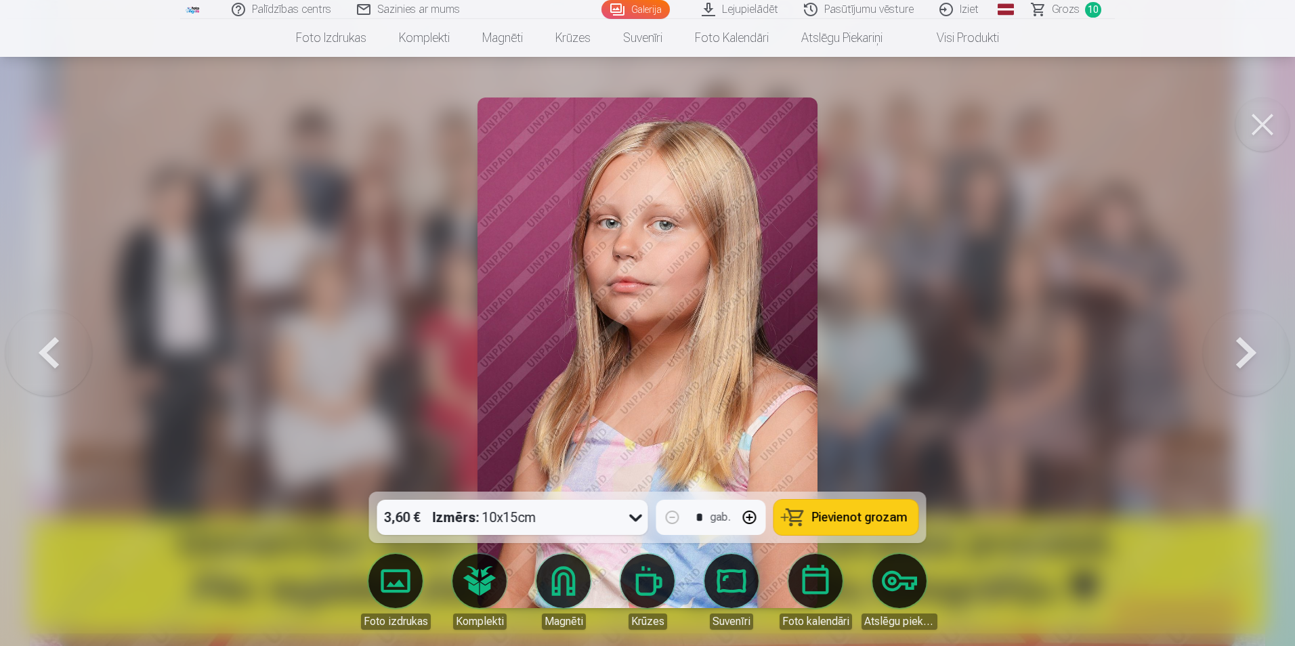
click at [1232, 341] on button at bounding box center [1246, 353] width 87 height 251
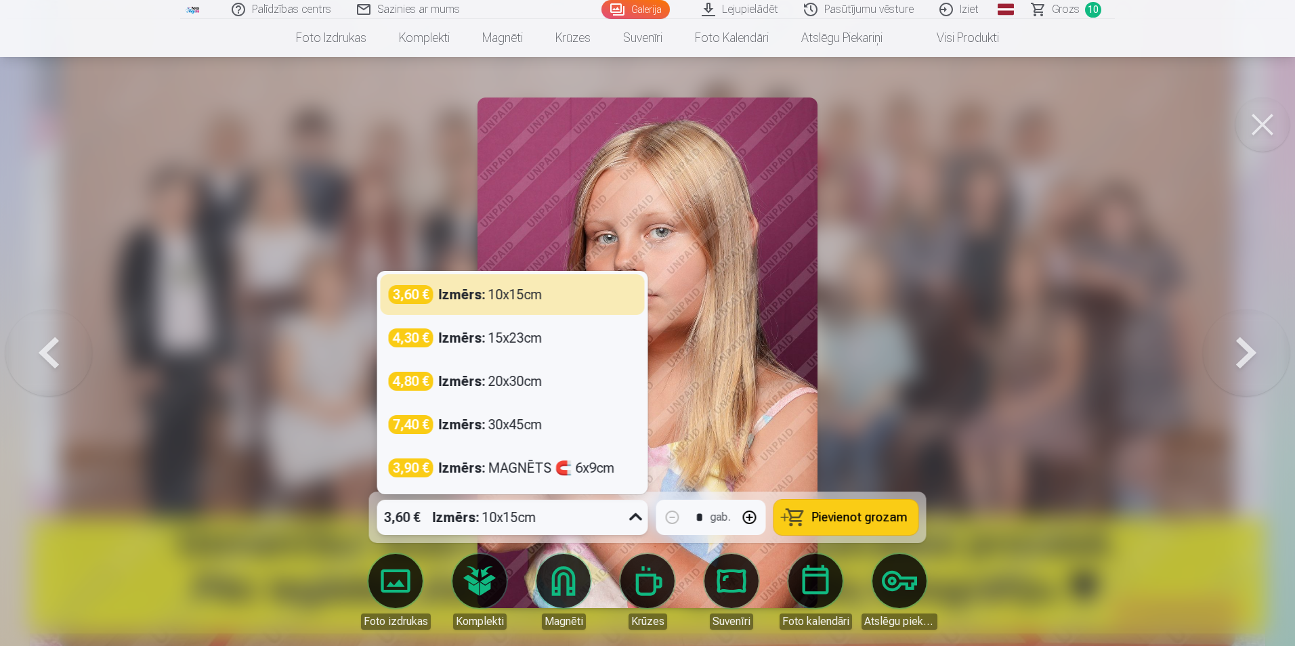
click at [634, 523] on icon at bounding box center [636, 517] width 22 height 22
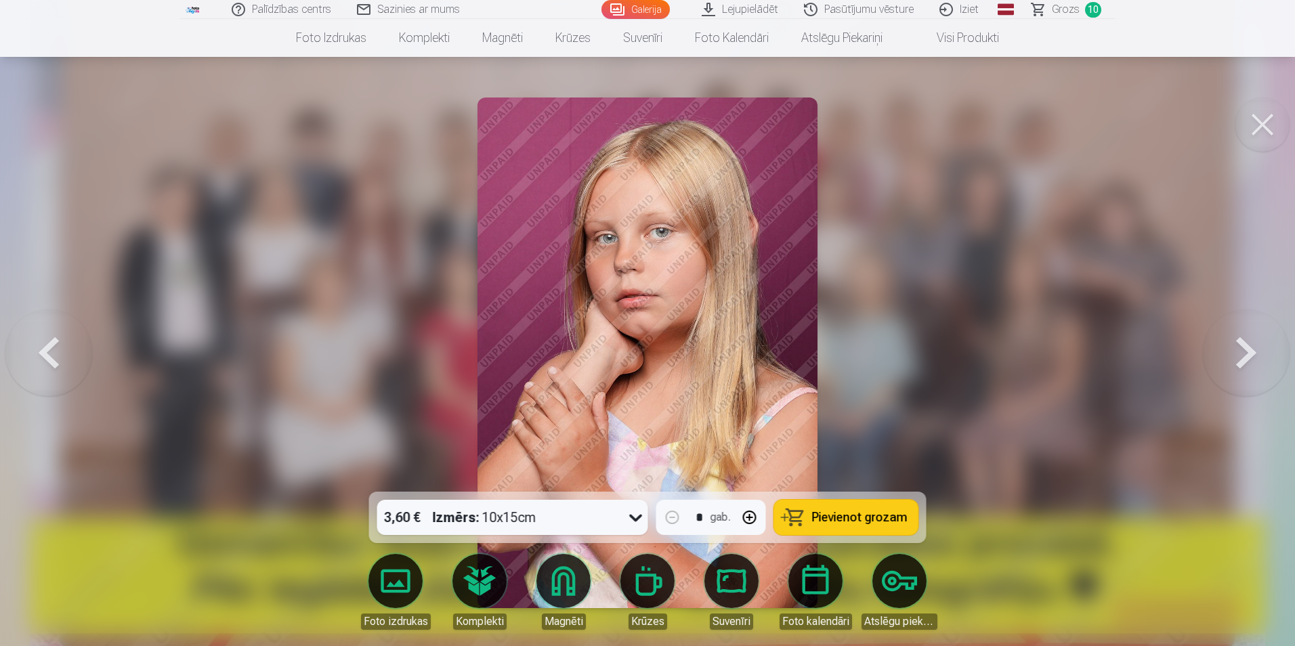
click at [1096, 282] on div at bounding box center [647, 323] width 1295 height 646
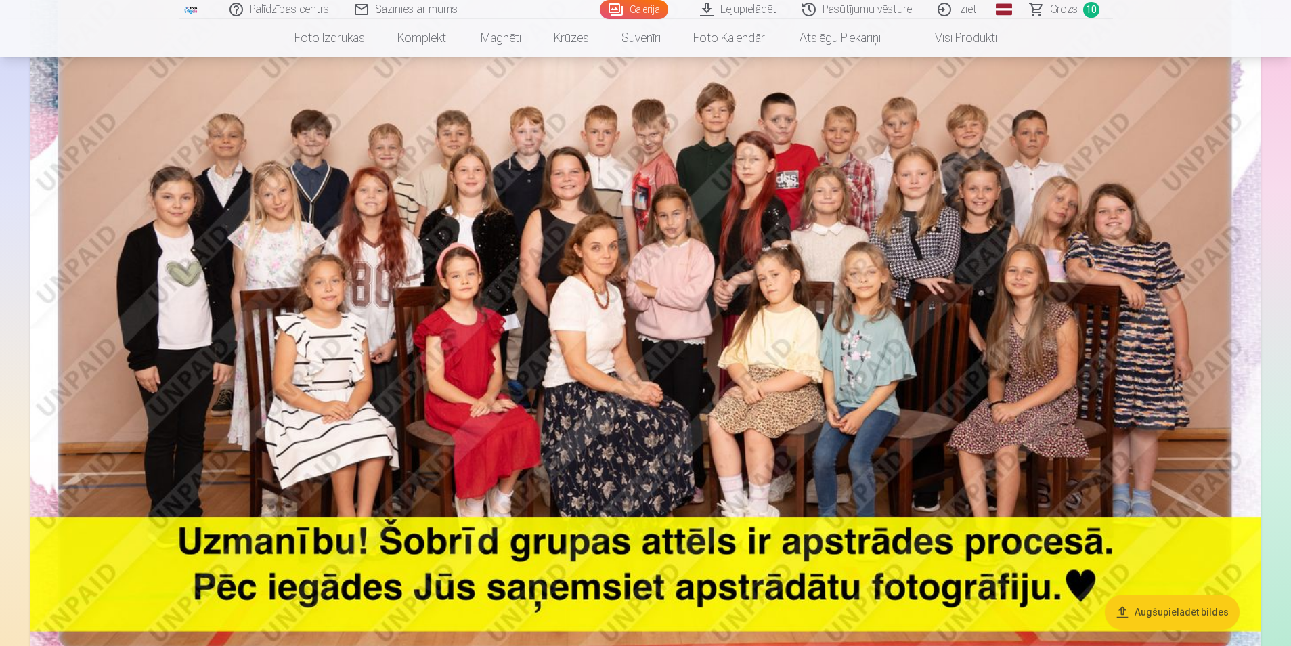
click at [1154, 342] on img at bounding box center [646, 289] width 1232 height 822
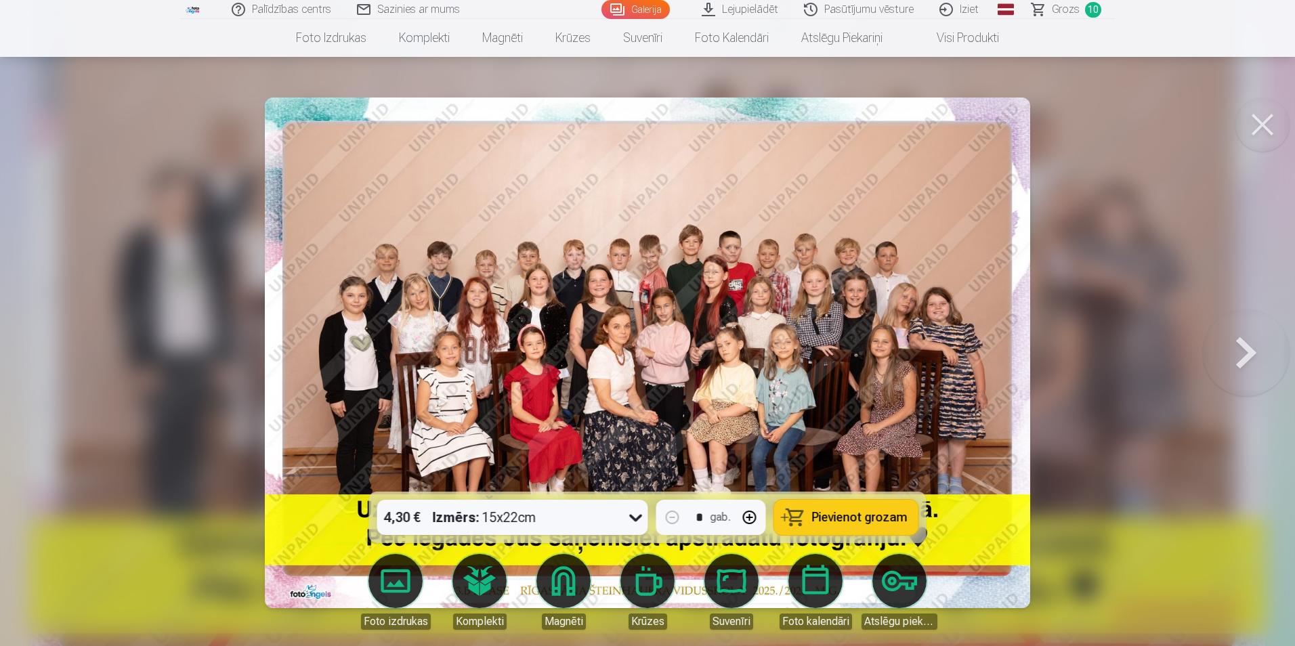
click at [1066, 9] on span "Grozs" at bounding box center [1066, 9] width 28 height 16
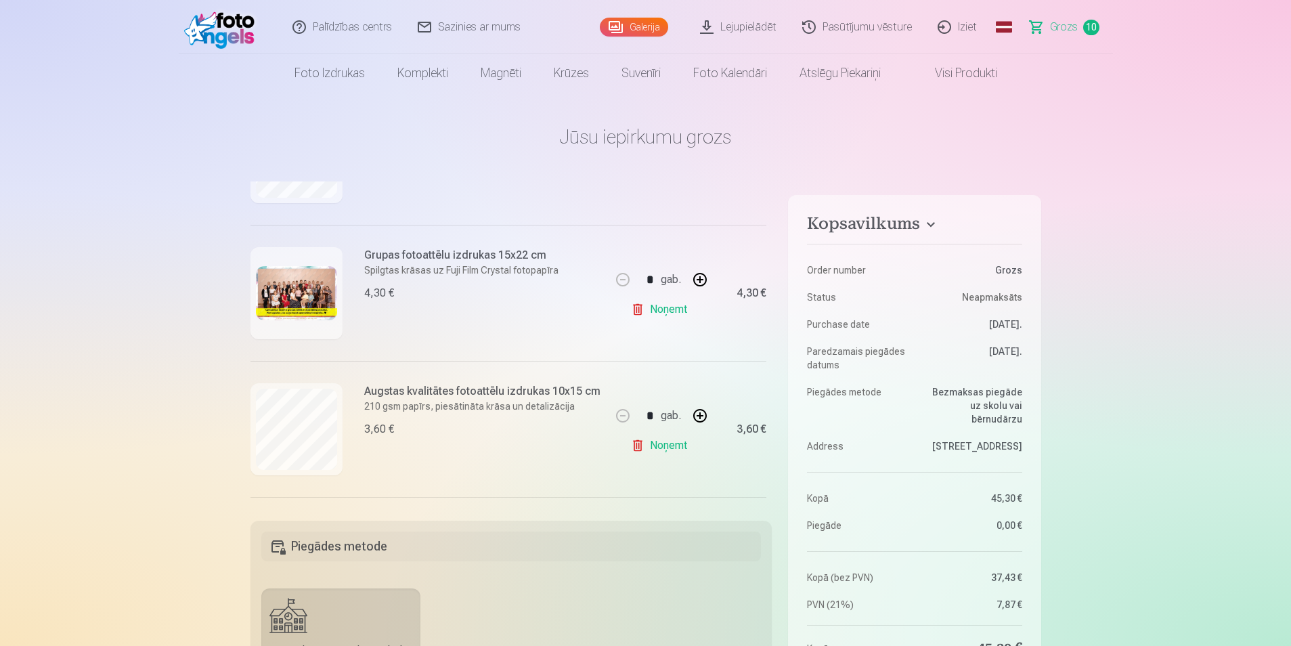
scroll to position [203, 0]
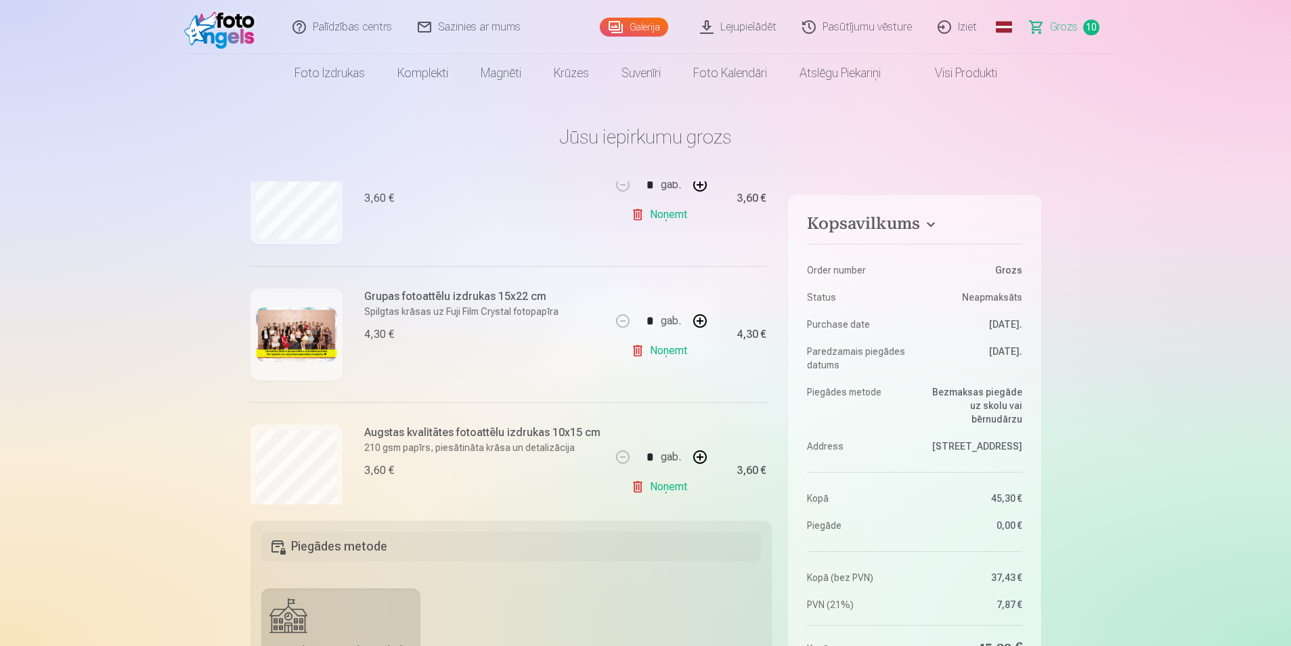
click at [651, 351] on link "Noņemt" at bounding box center [662, 350] width 62 height 27
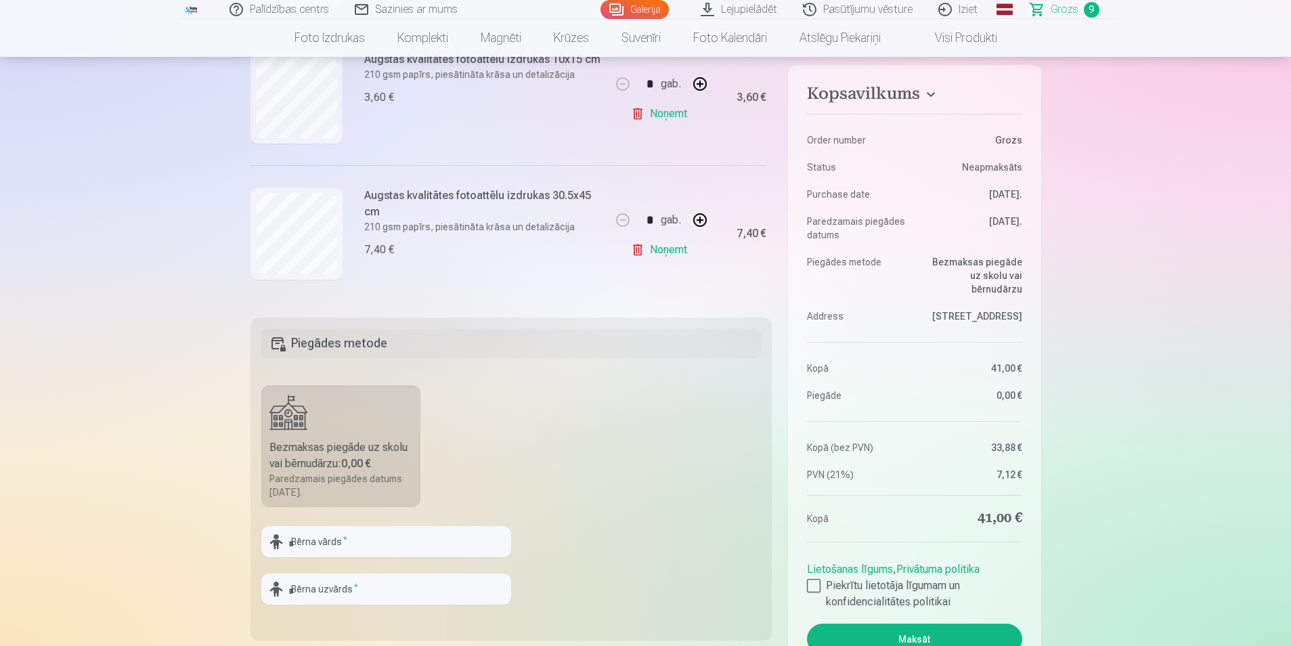
scroll to position [1057, 0]
click at [668, 247] on link "Noņemt" at bounding box center [662, 249] width 62 height 27
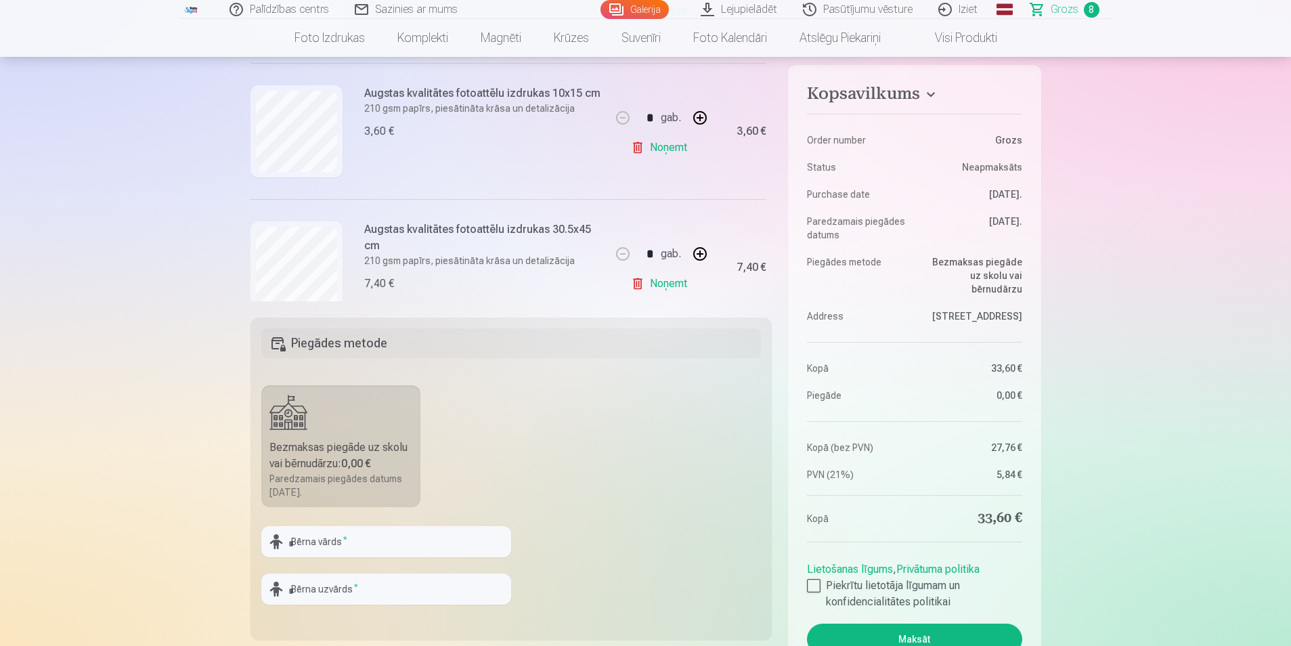
scroll to position [0, 0]
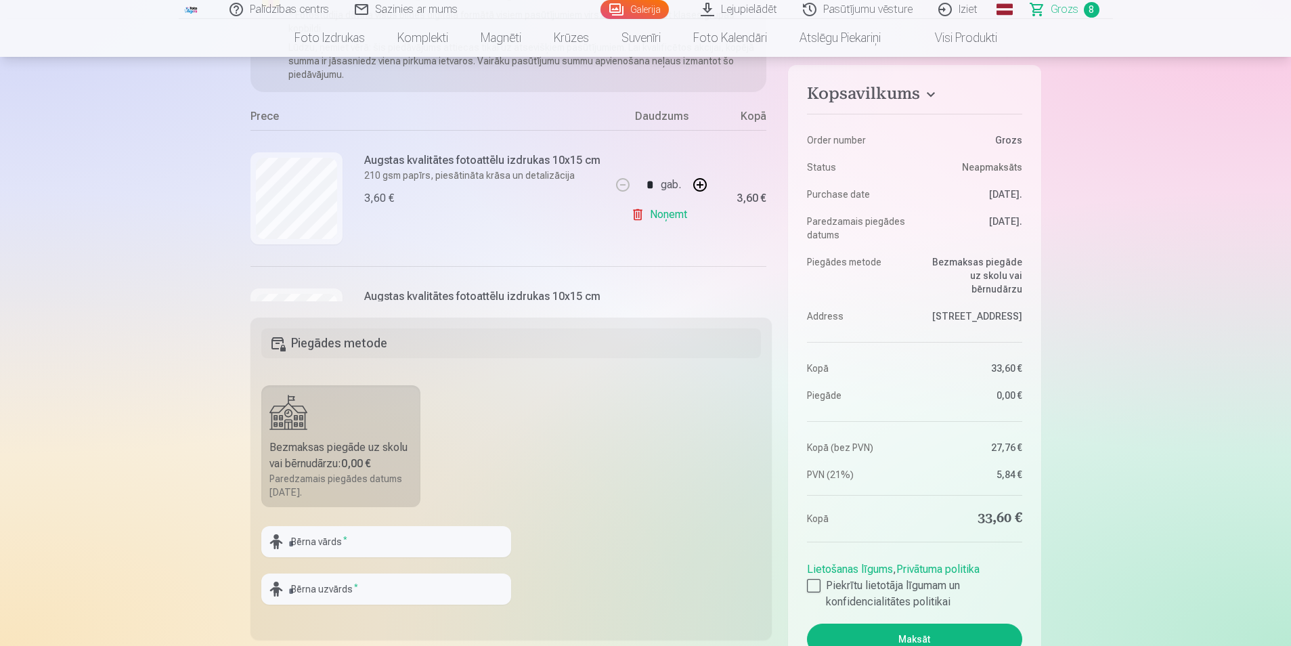
click at [652, 217] on link "Noņemt" at bounding box center [662, 214] width 62 height 27
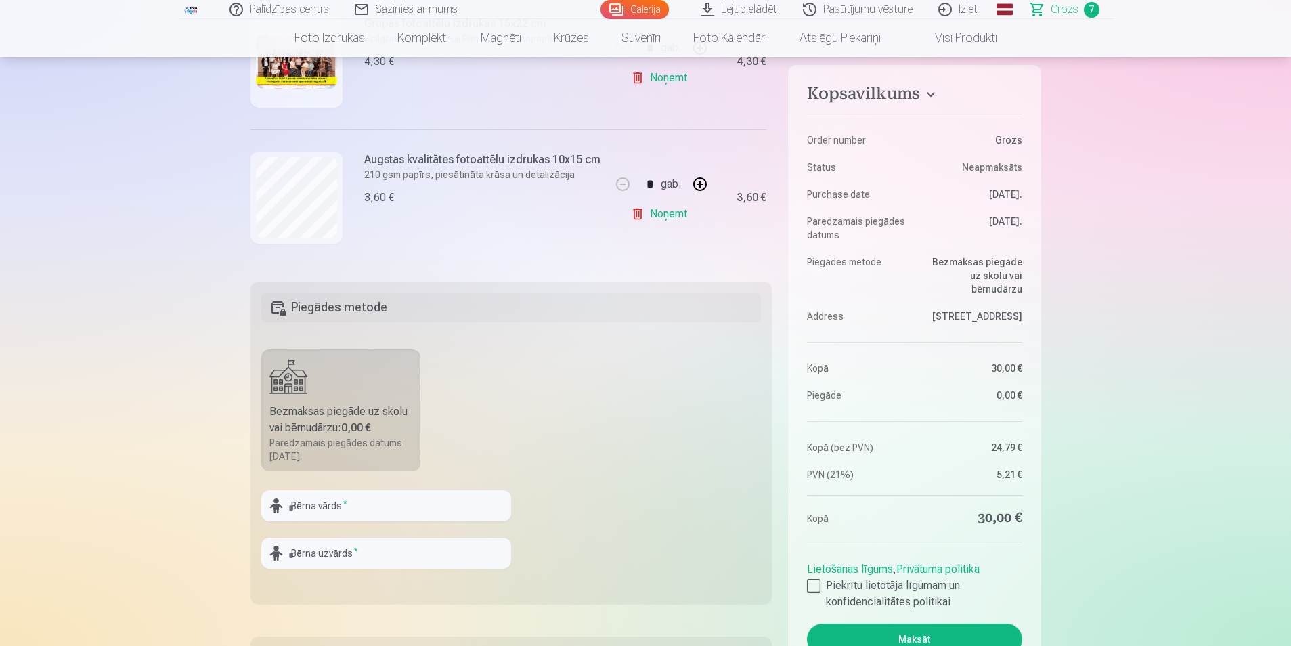
scroll to position [271, 0]
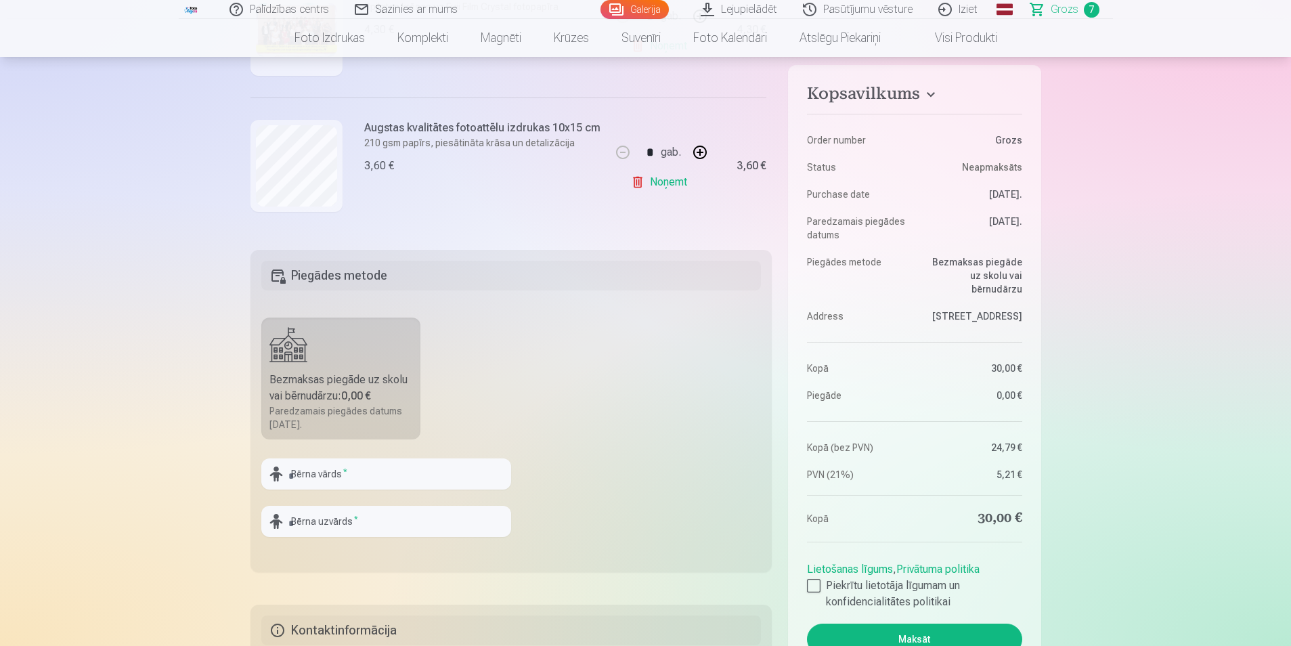
click at [666, 180] on link "Noņemt" at bounding box center [662, 182] width 62 height 27
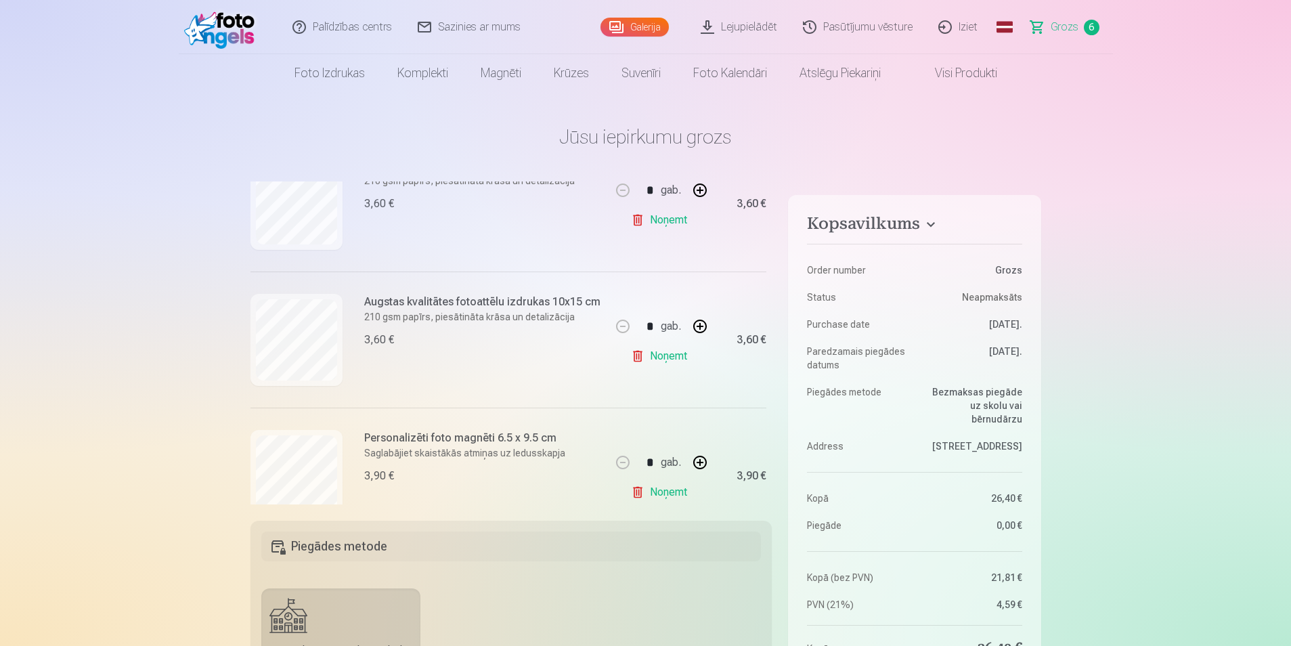
scroll to position [662, 0]
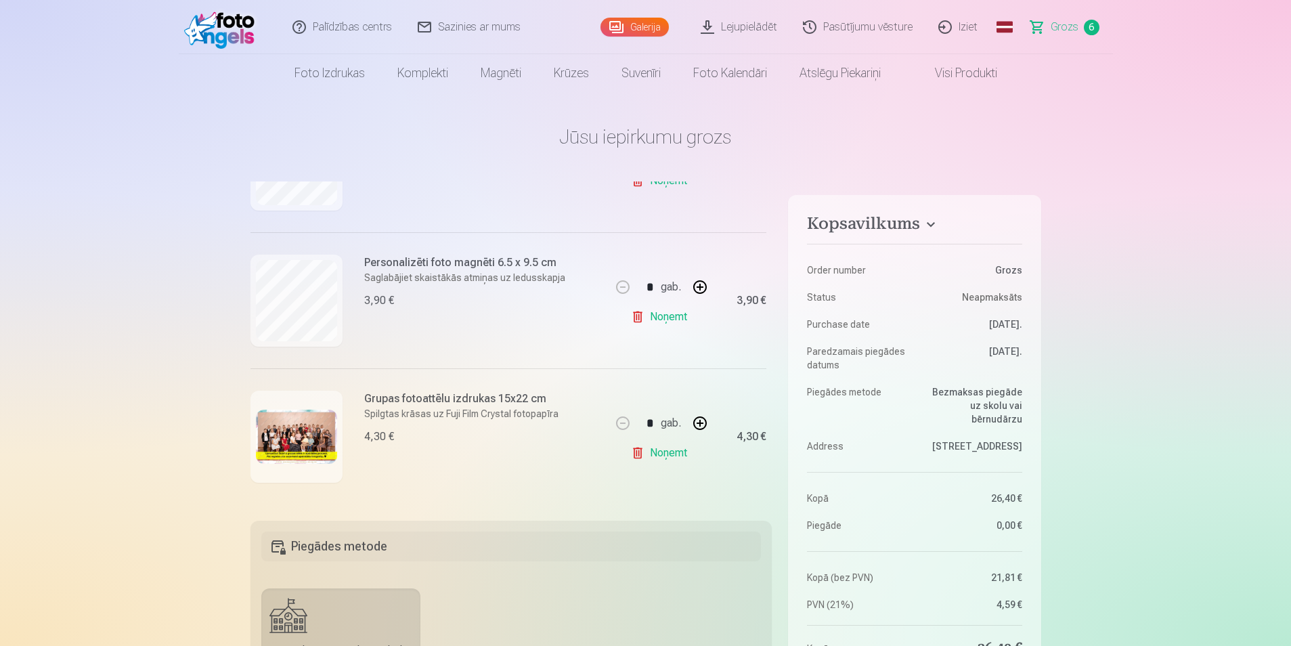
click at [628, 30] on link "Galerija" at bounding box center [635, 27] width 68 height 19
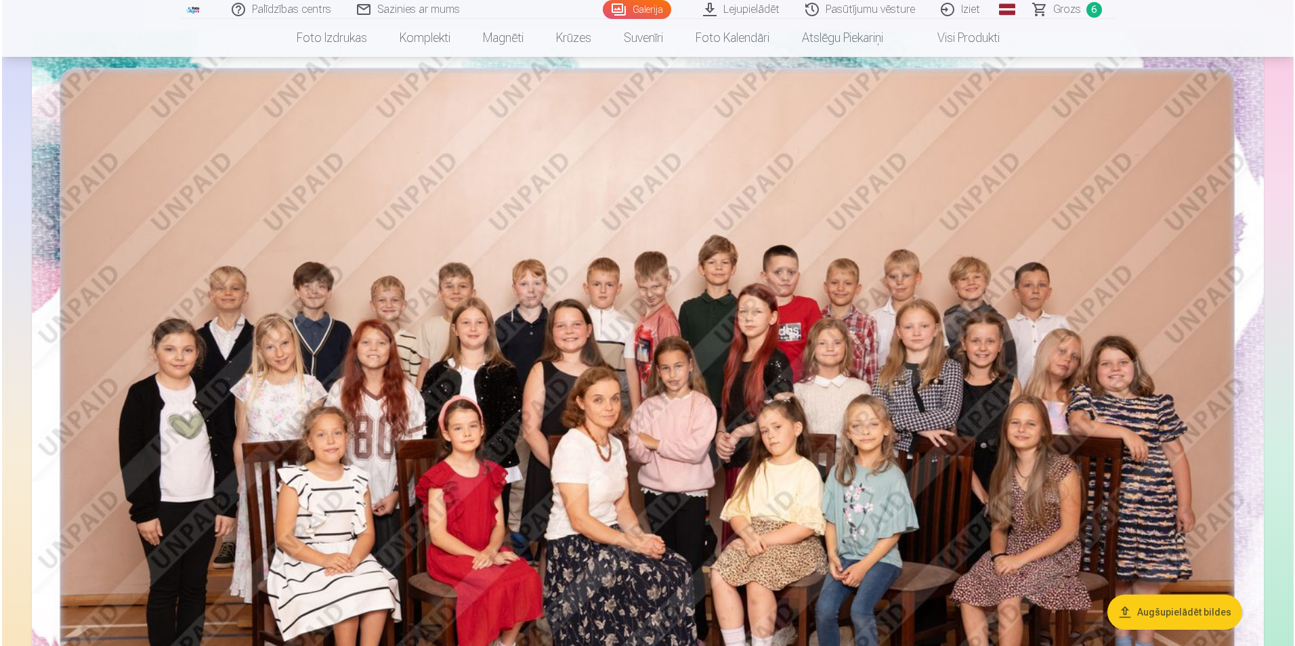
scroll to position [135, 0]
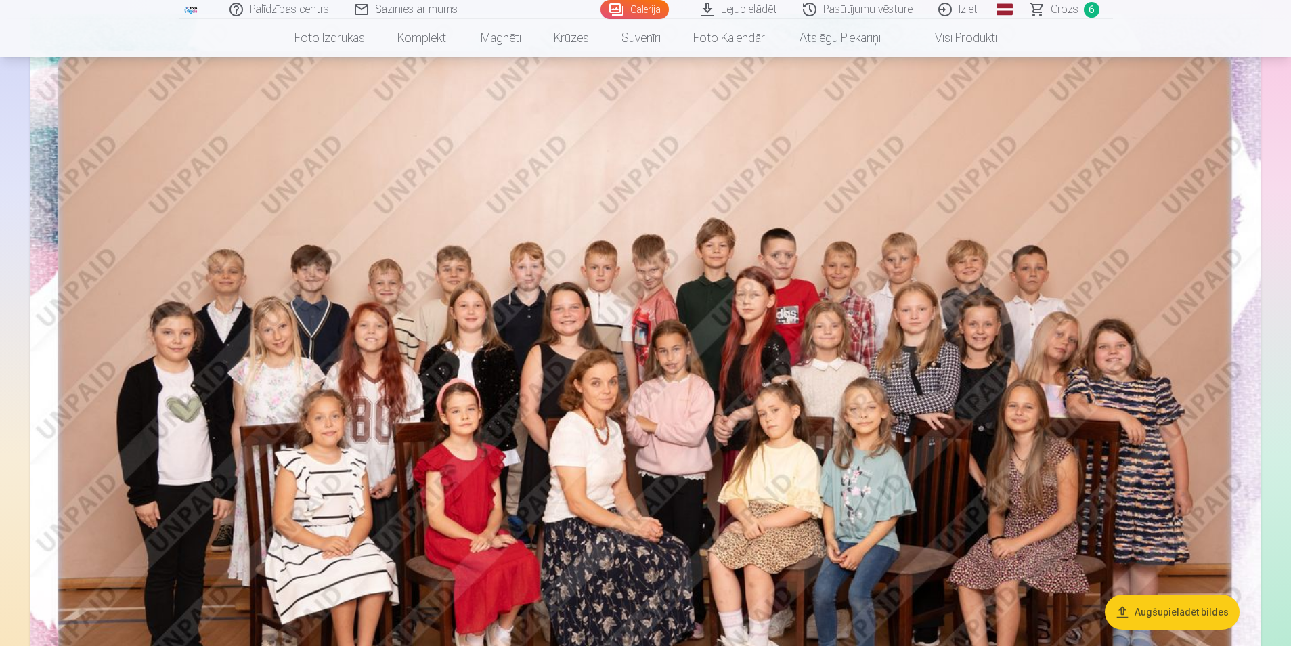
click at [1194, 363] on img at bounding box center [646, 425] width 1232 height 822
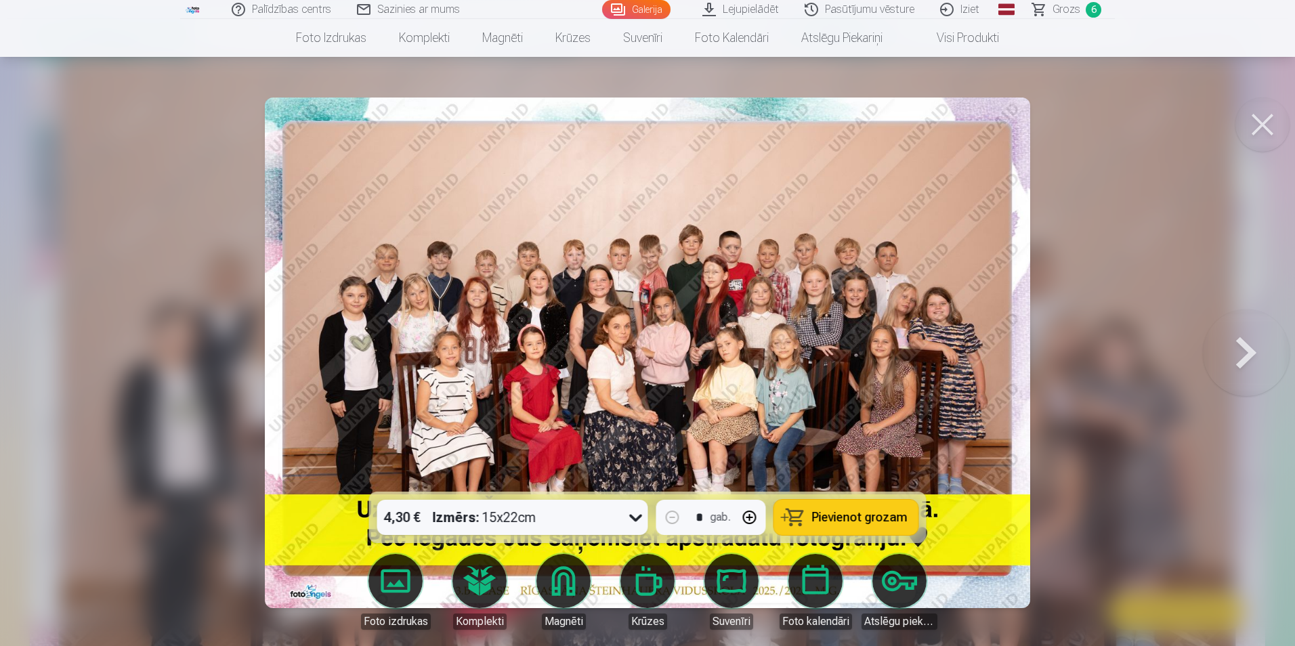
click at [1238, 346] on button at bounding box center [1246, 353] width 87 height 251
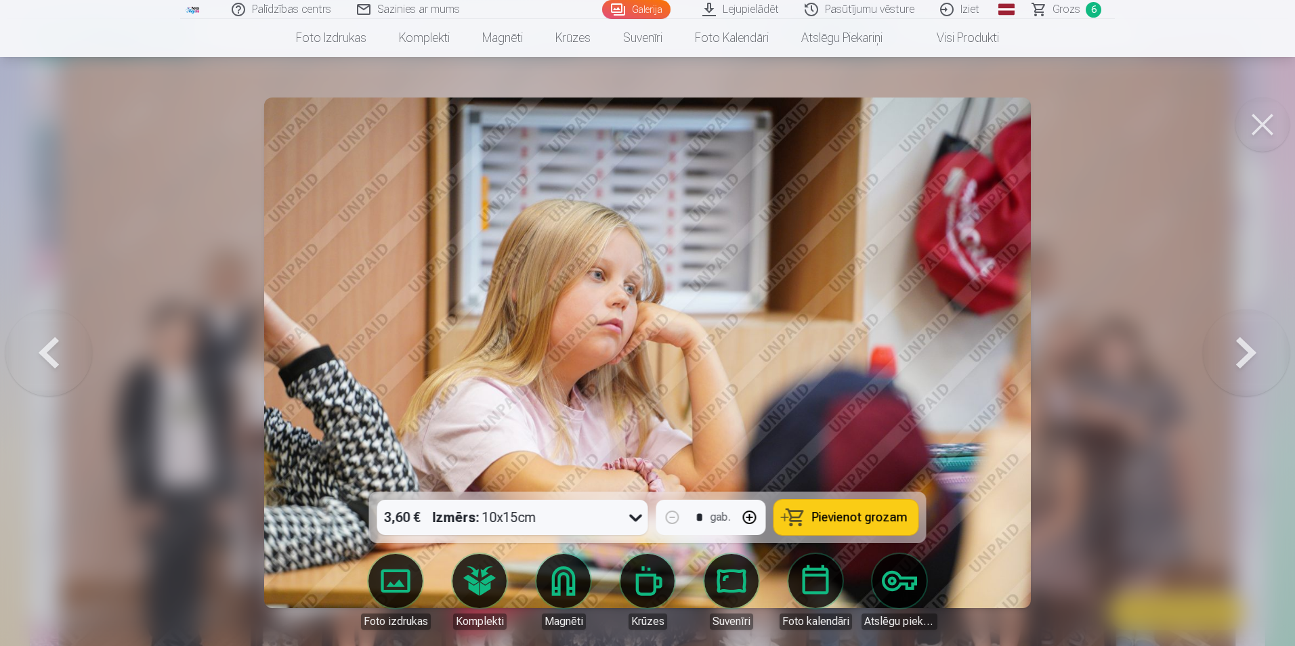
click at [1246, 350] on button at bounding box center [1246, 353] width 87 height 251
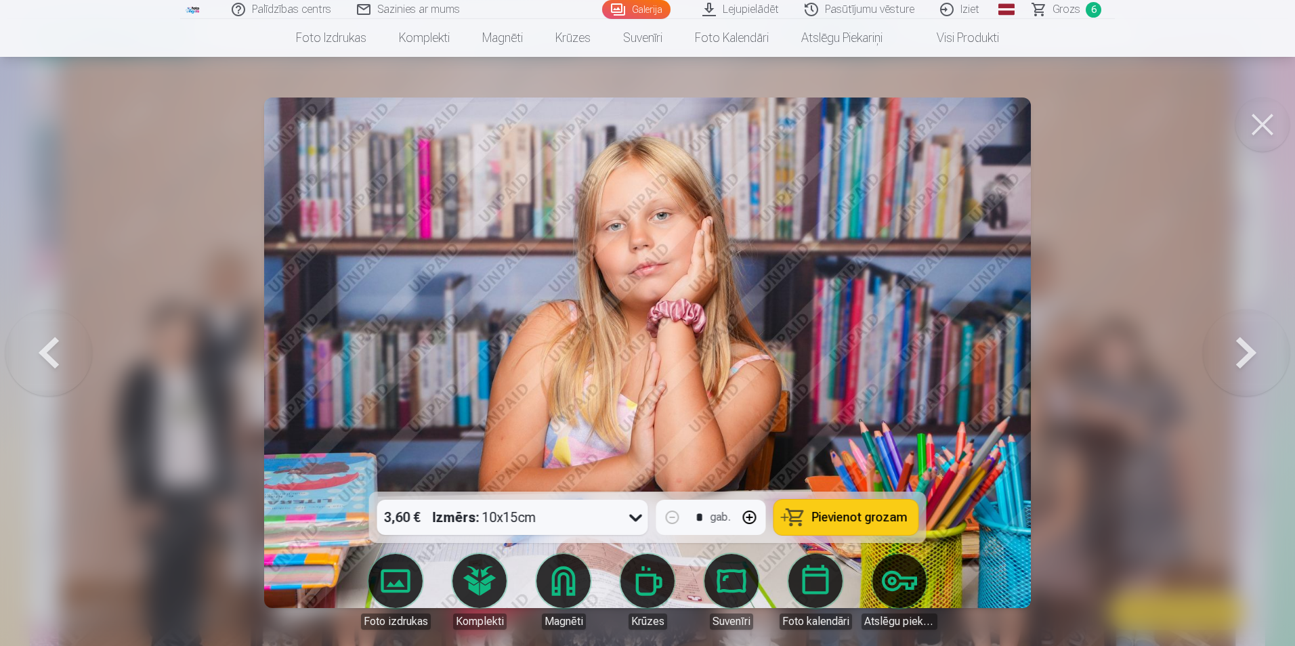
click at [1246, 350] on button at bounding box center [1246, 353] width 87 height 251
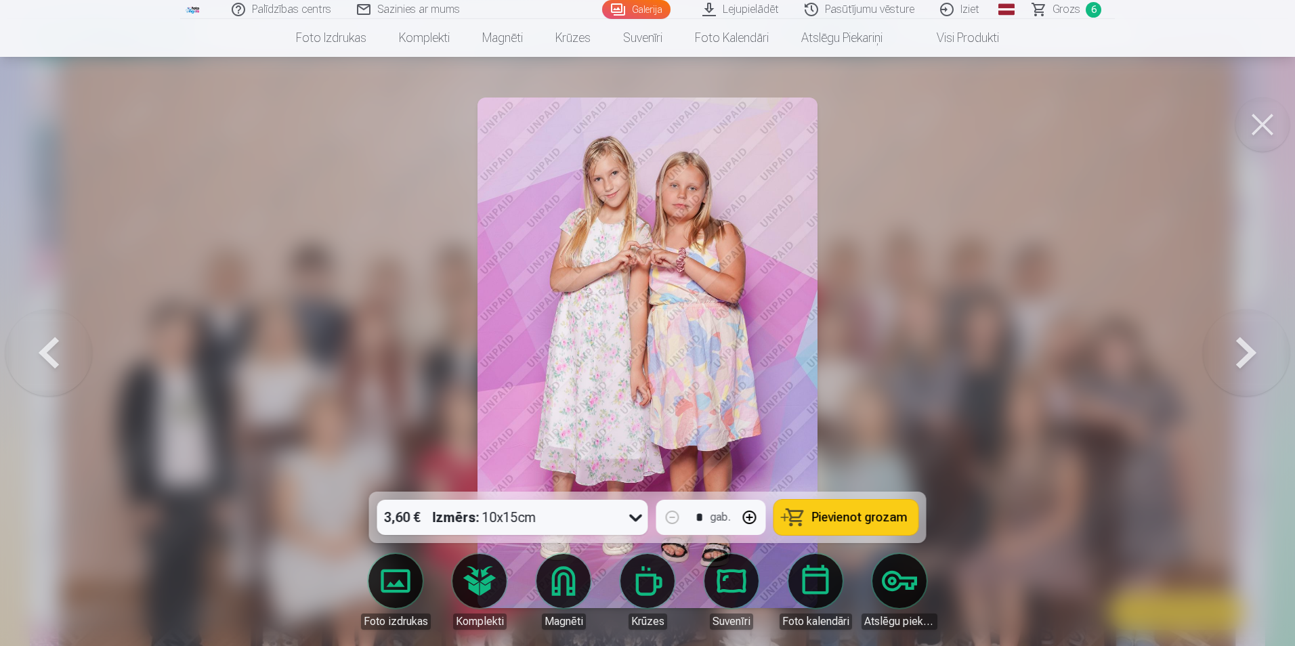
click at [1246, 350] on button at bounding box center [1246, 353] width 87 height 251
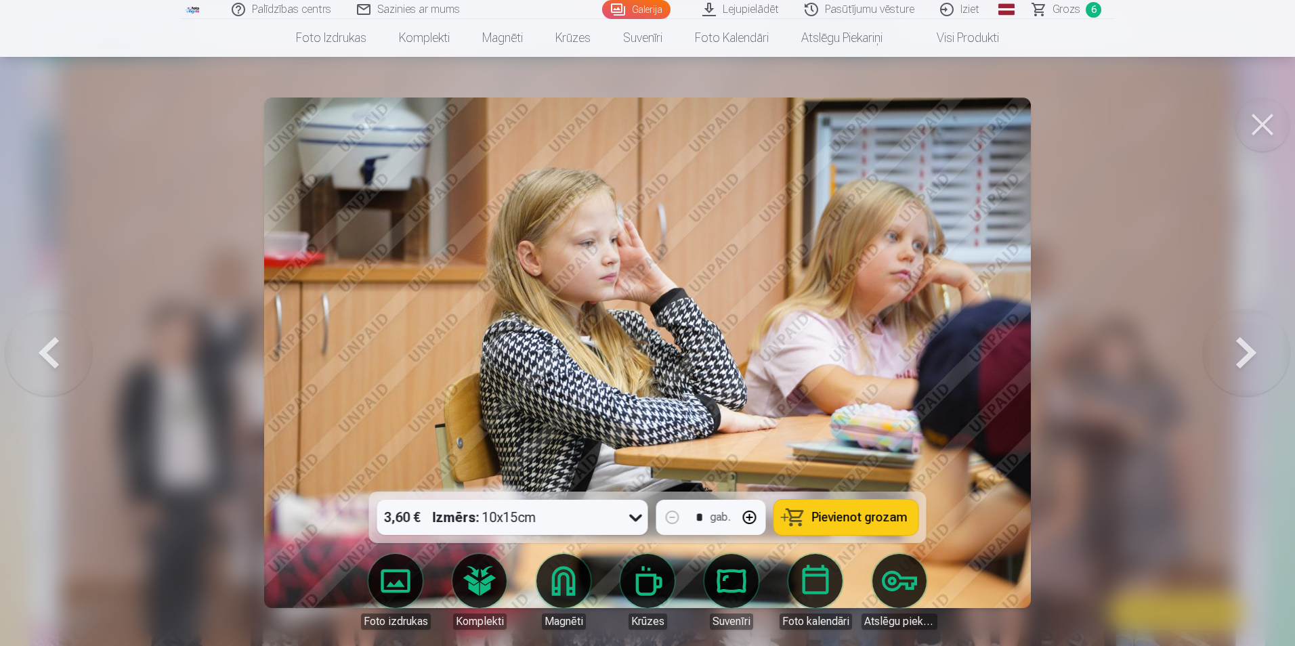
click at [1246, 350] on button at bounding box center [1246, 353] width 87 height 251
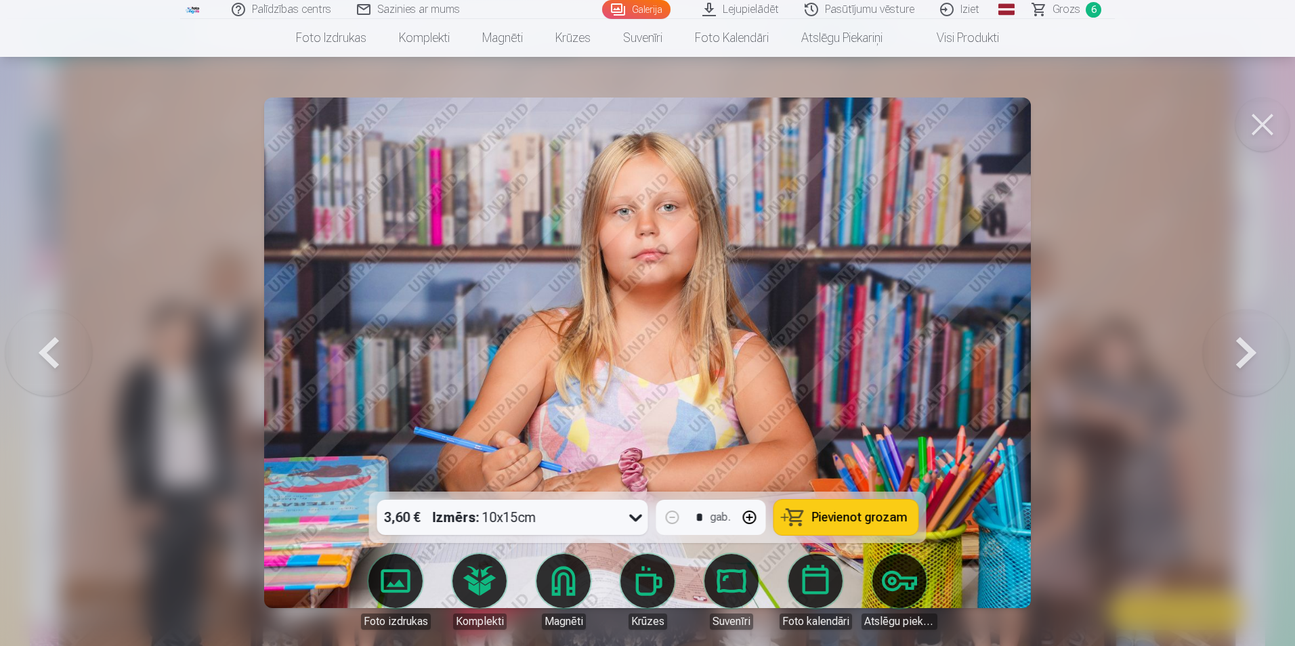
click at [1246, 350] on button at bounding box center [1246, 353] width 87 height 251
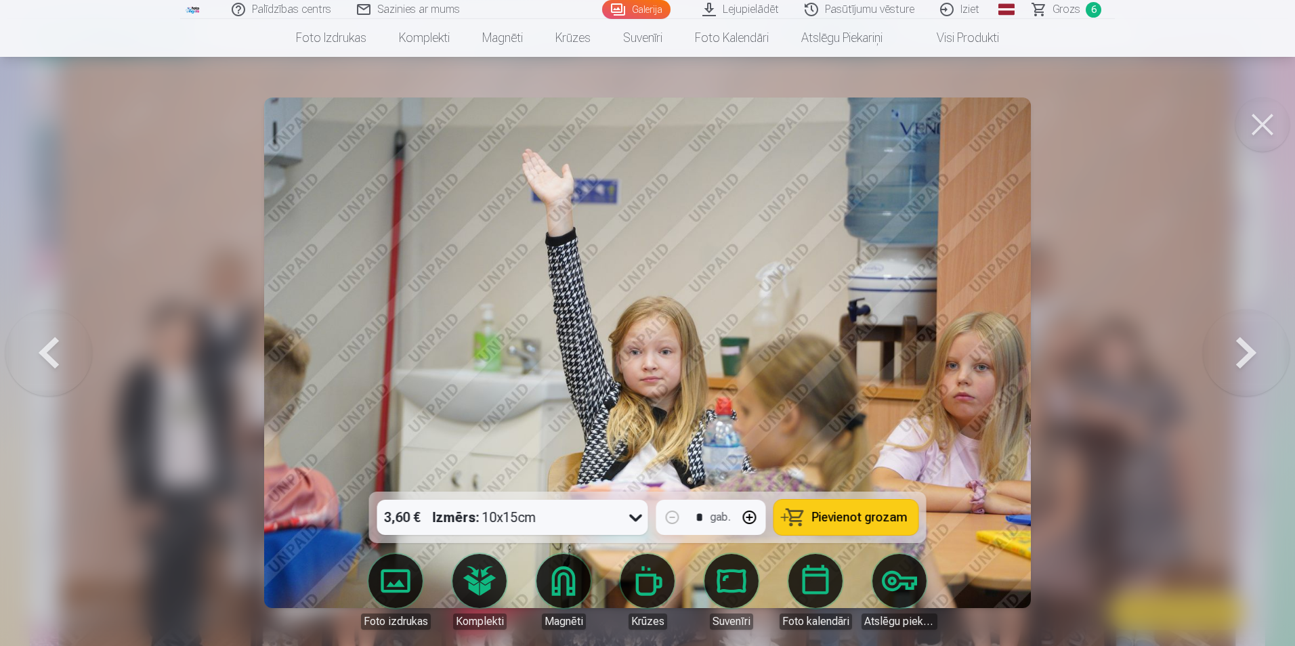
click at [1246, 350] on button at bounding box center [1246, 353] width 87 height 251
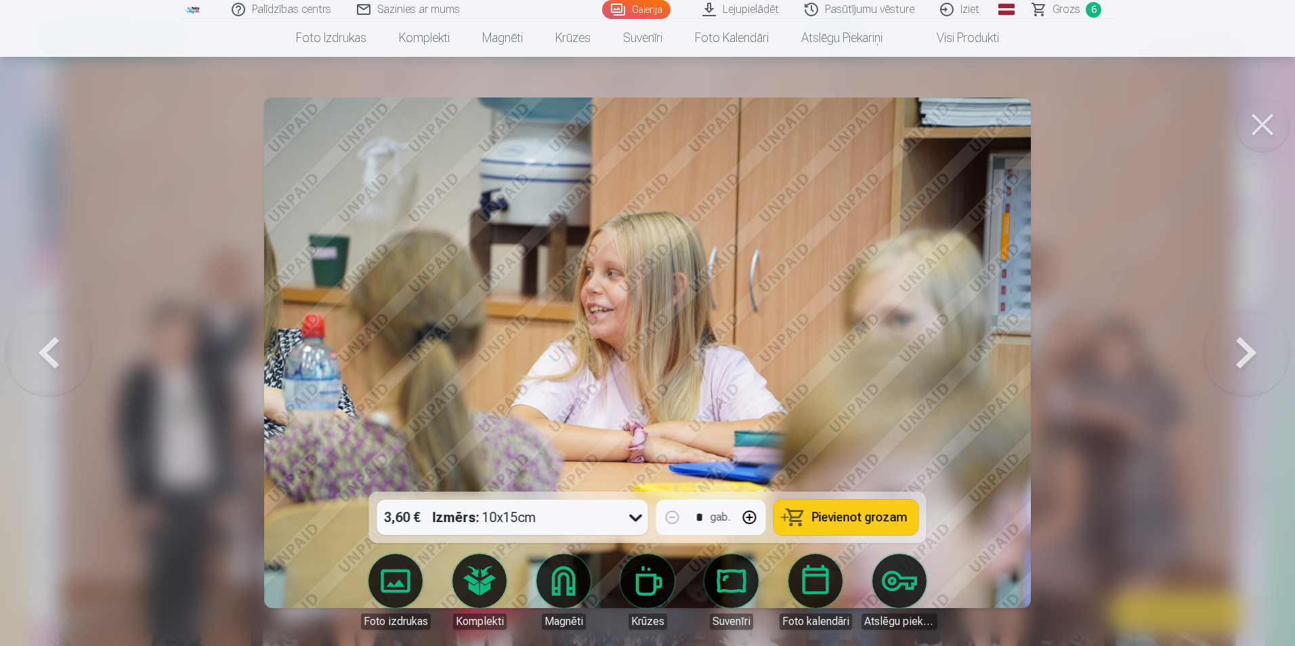
click at [1246, 350] on button at bounding box center [1246, 353] width 87 height 251
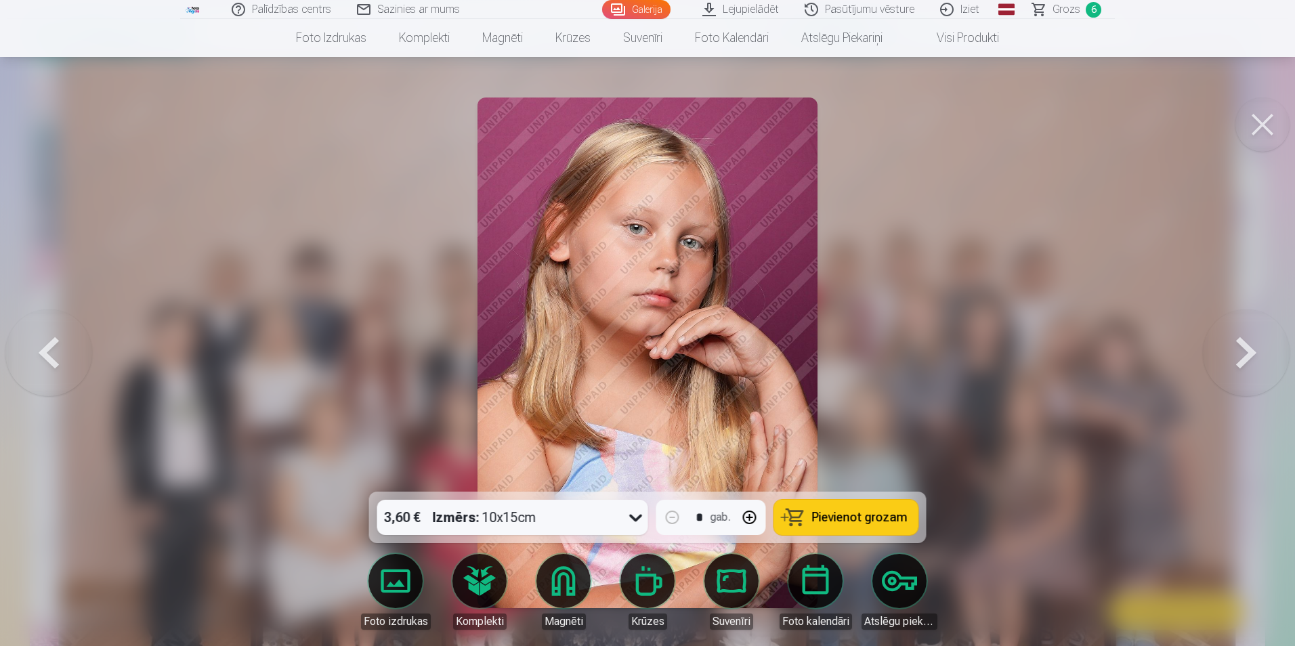
click at [1246, 350] on button at bounding box center [1246, 353] width 87 height 251
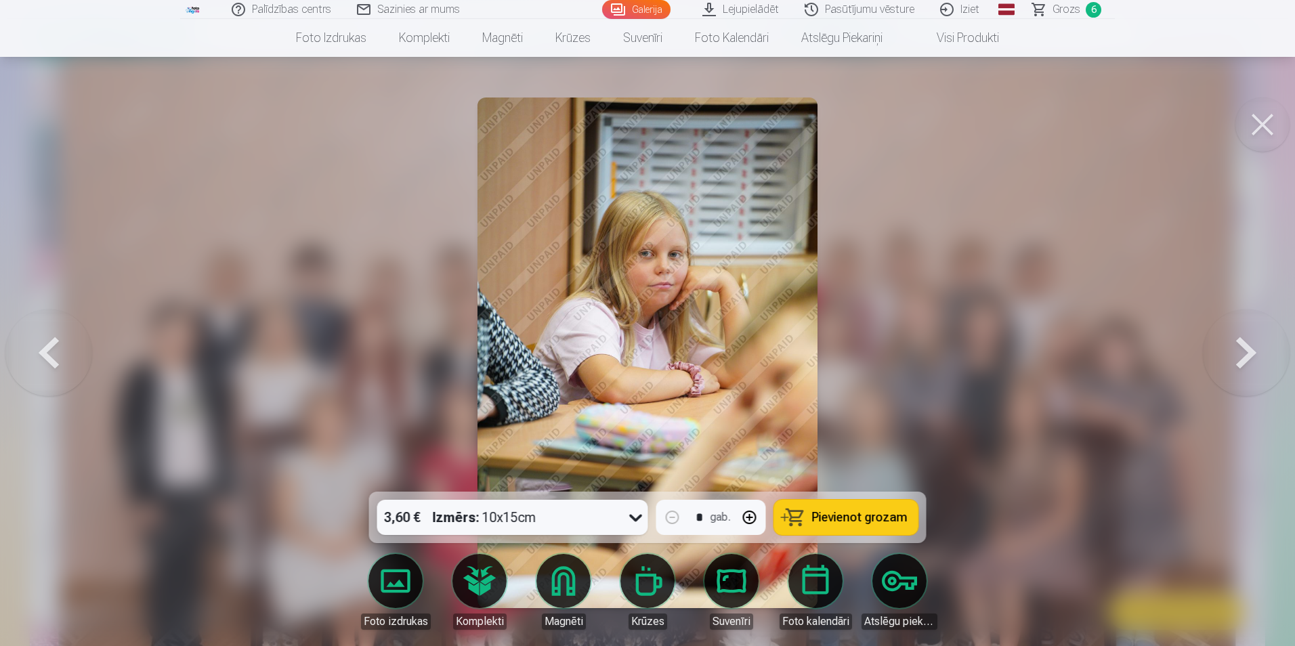
click at [1246, 350] on button at bounding box center [1246, 353] width 87 height 251
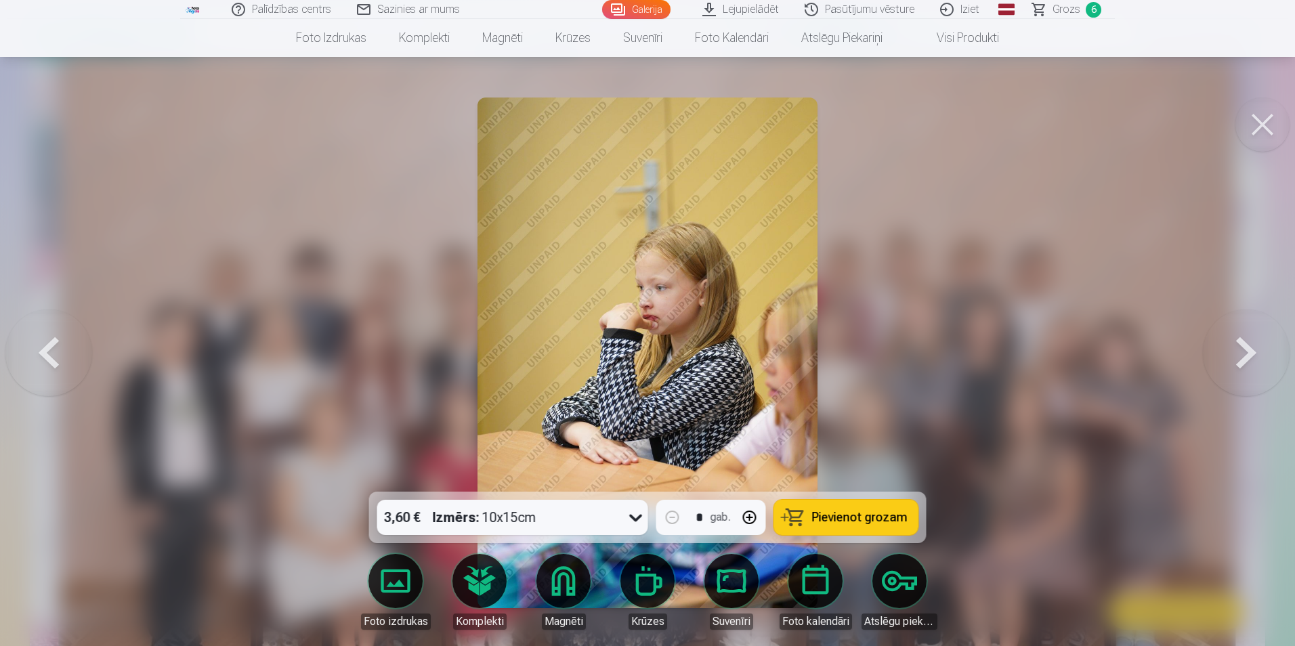
click at [1246, 350] on button at bounding box center [1246, 353] width 87 height 251
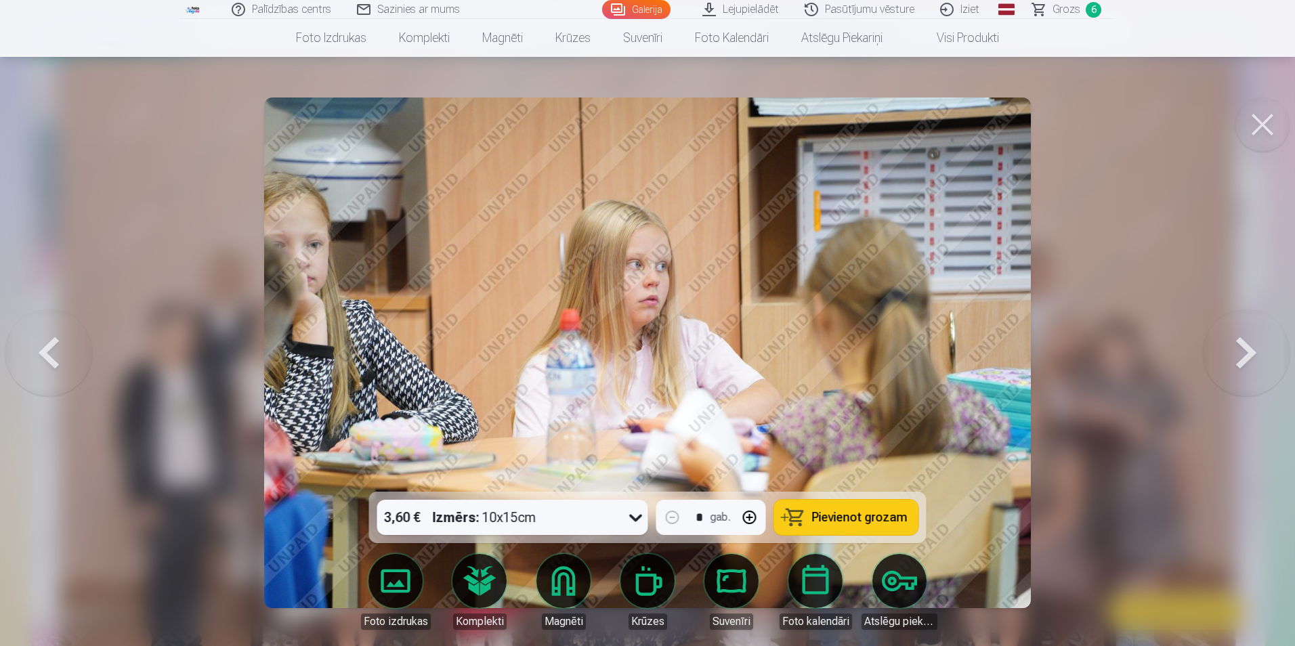
click at [1246, 350] on button at bounding box center [1246, 353] width 87 height 251
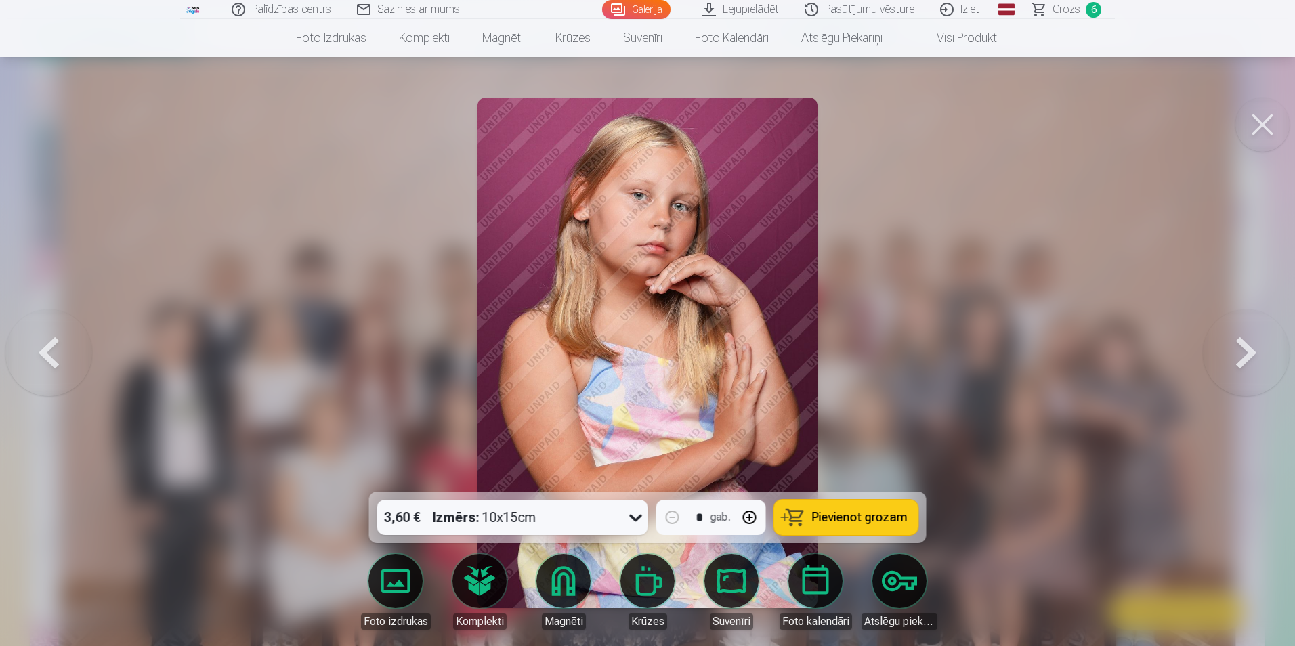
click at [1246, 350] on button at bounding box center [1246, 353] width 87 height 251
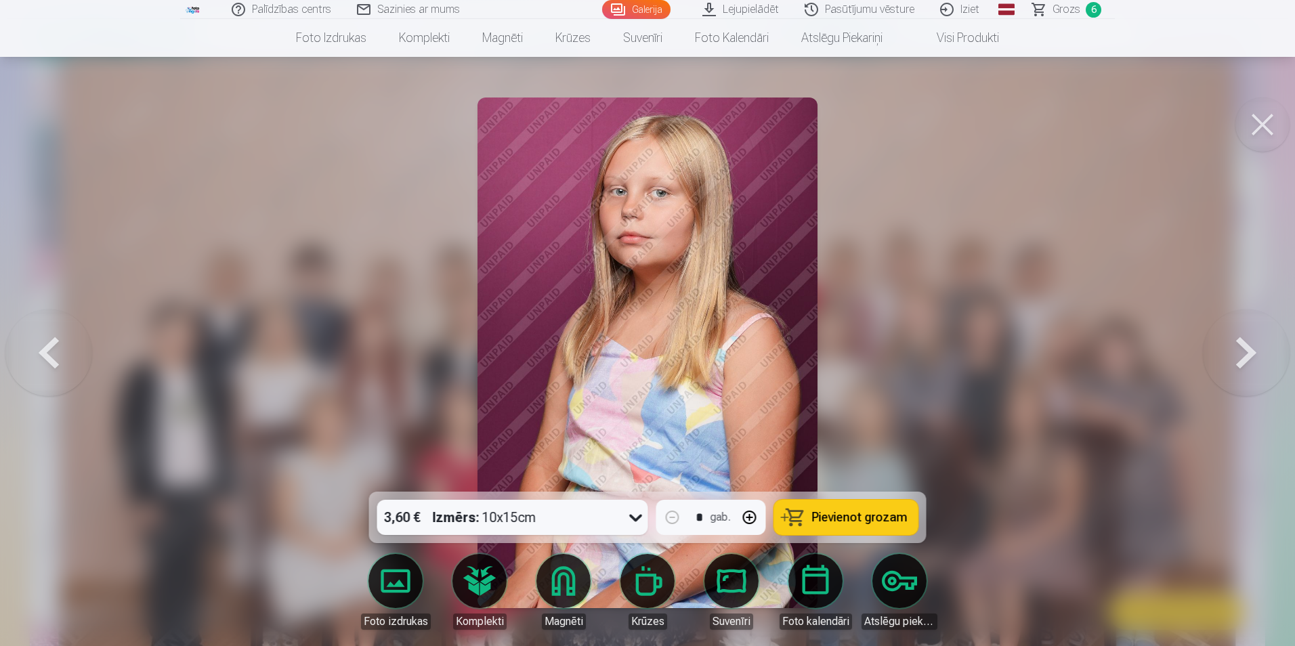
click at [1246, 350] on button at bounding box center [1246, 353] width 87 height 251
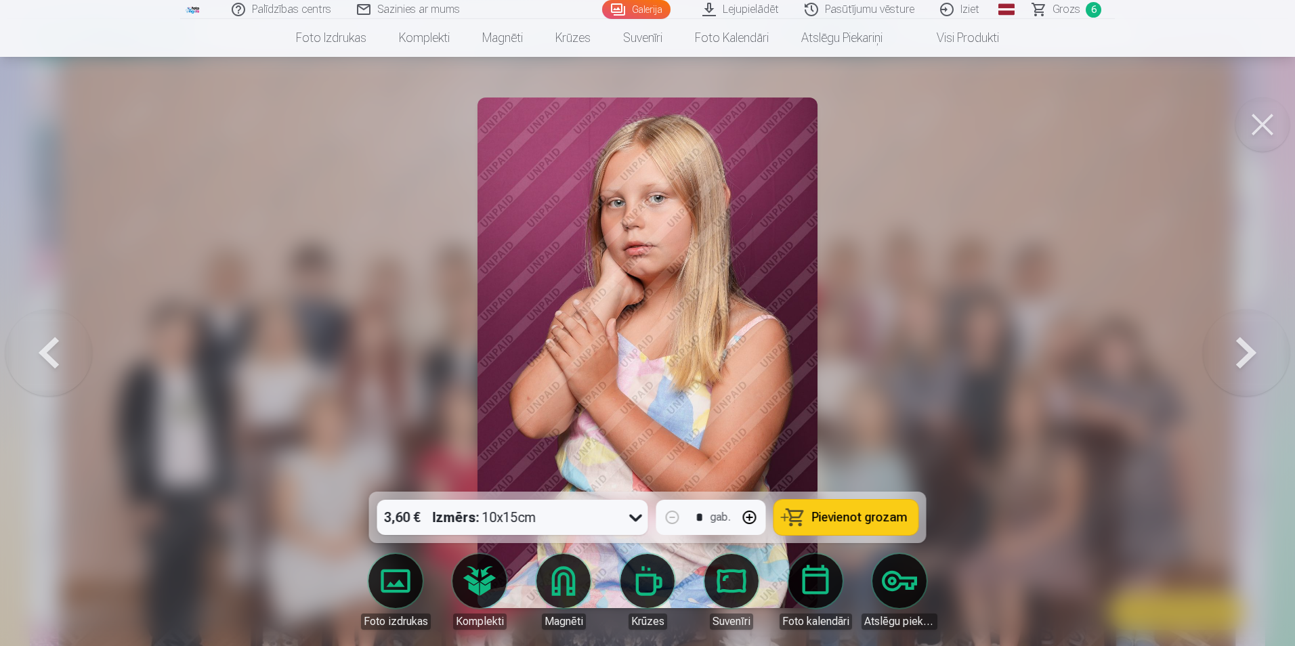
click at [859, 511] on span "Pievienot grozam" at bounding box center [859, 517] width 95 height 12
click at [1255, 355] on button at bounding box center [1246, 353] width 87 height 251
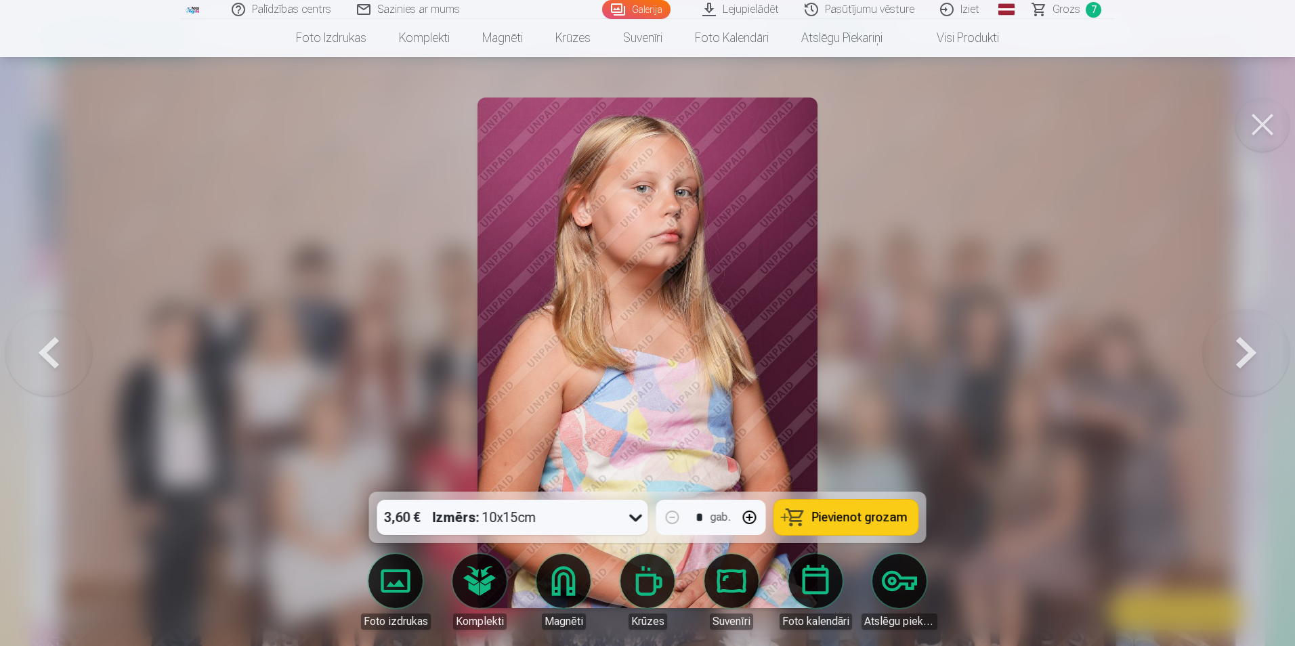
click at [1251, 356] on button at bounding box center [1246, 353] width 87 height 251
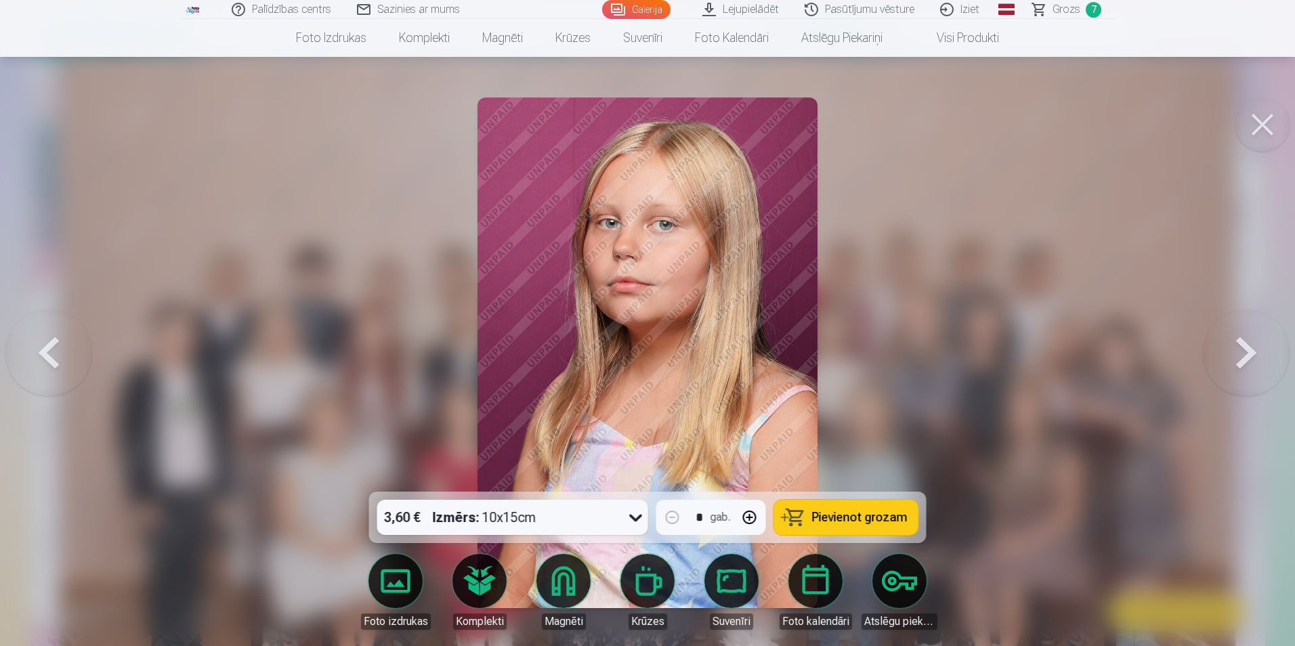
click at [1251, 356] on button at bounding box center [1246, 353] width 87 height 251
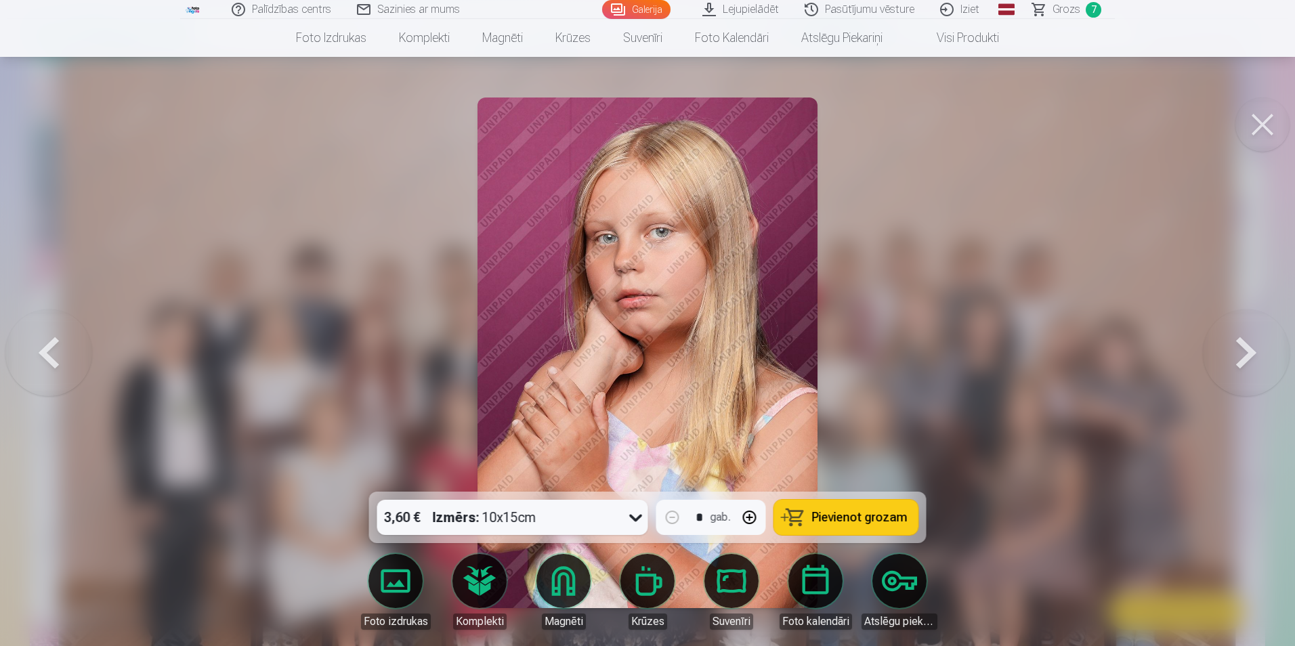
click at [838, 523] on span "Pievienot grozam" at bounding box center [859, 517] width 95 height 12
click at [1076, 3] on span "Grozs" at bounding box center [1066, 9] width 28 height 16
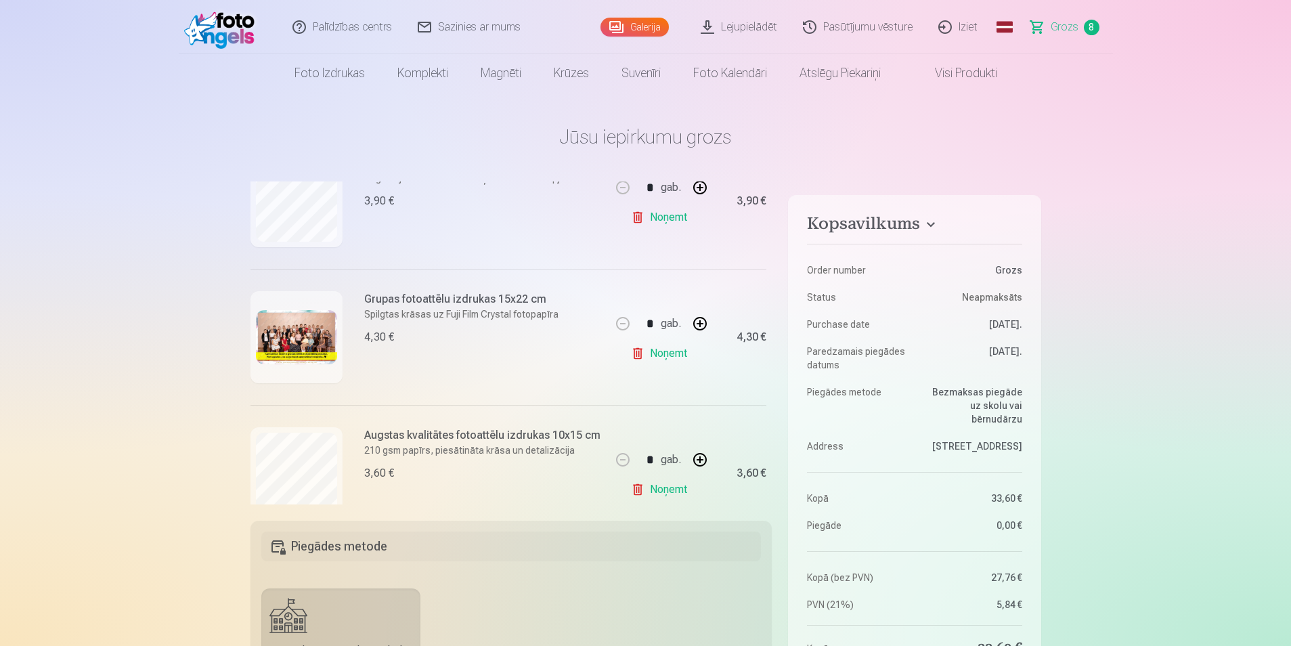
scroll to position [921, 0]
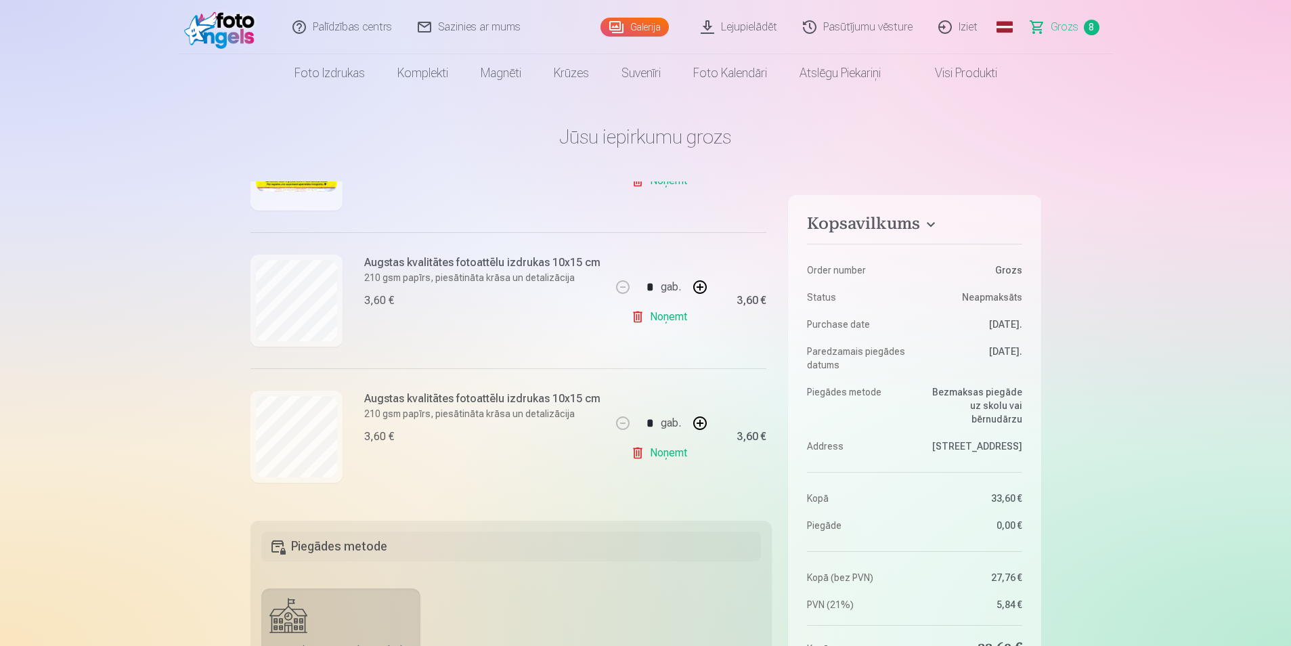
click at [666, 316] on link "Noņemt" at bounding box center [662, 316] width 62 height 27
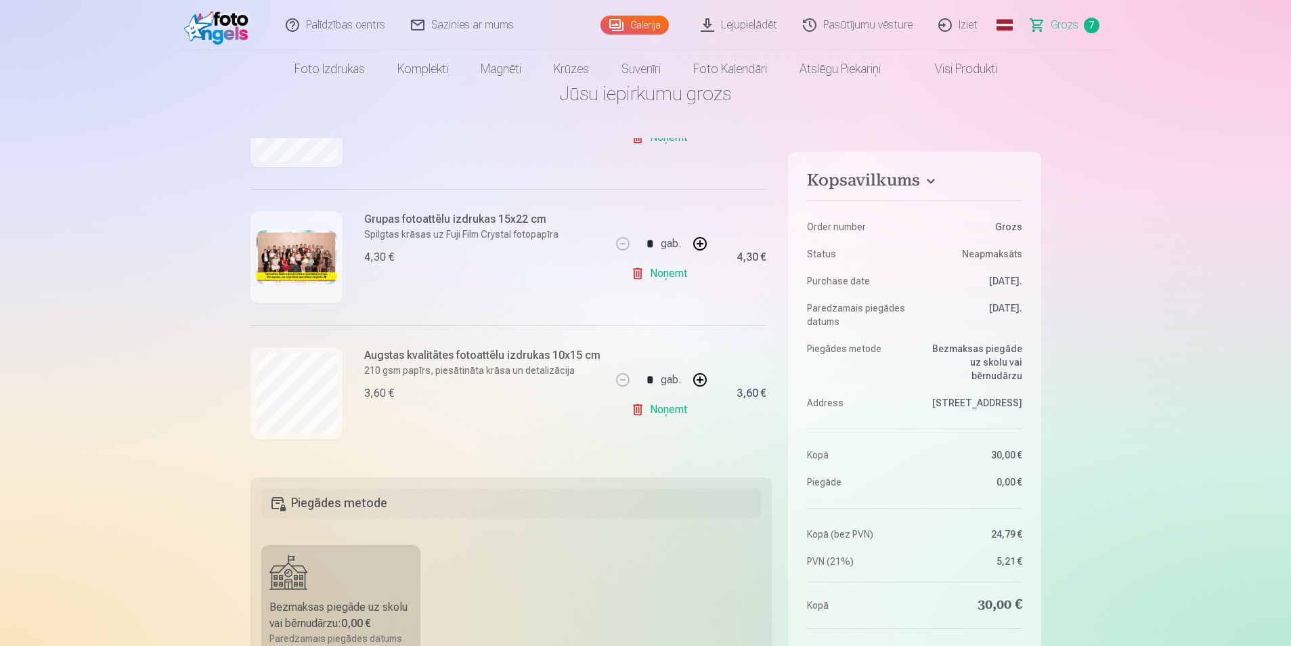
scroll to position [271, 0]
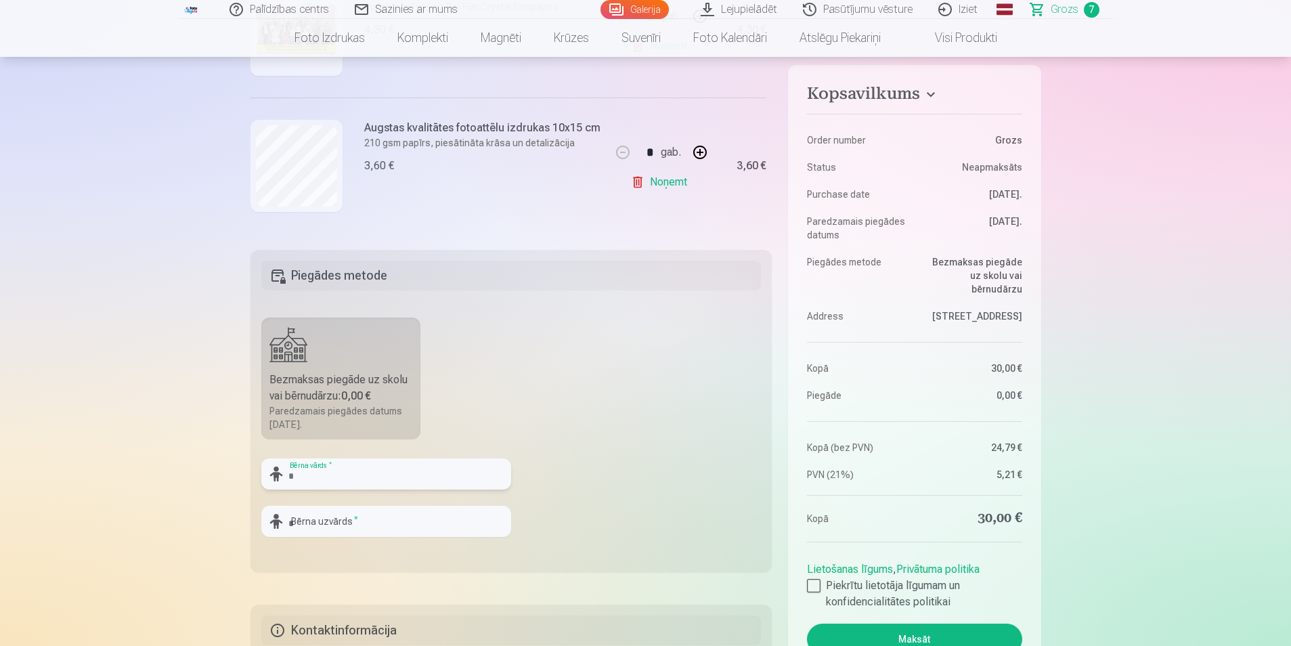
drag, startPoint x: 380, startPoint y: 460, endPoint x: 387, endPoint y: 467, distance: 9.6
click at [380, 460] on input "text" at bounding box center [386, 473] width 250 height 31
type input "**********"
type input "******"
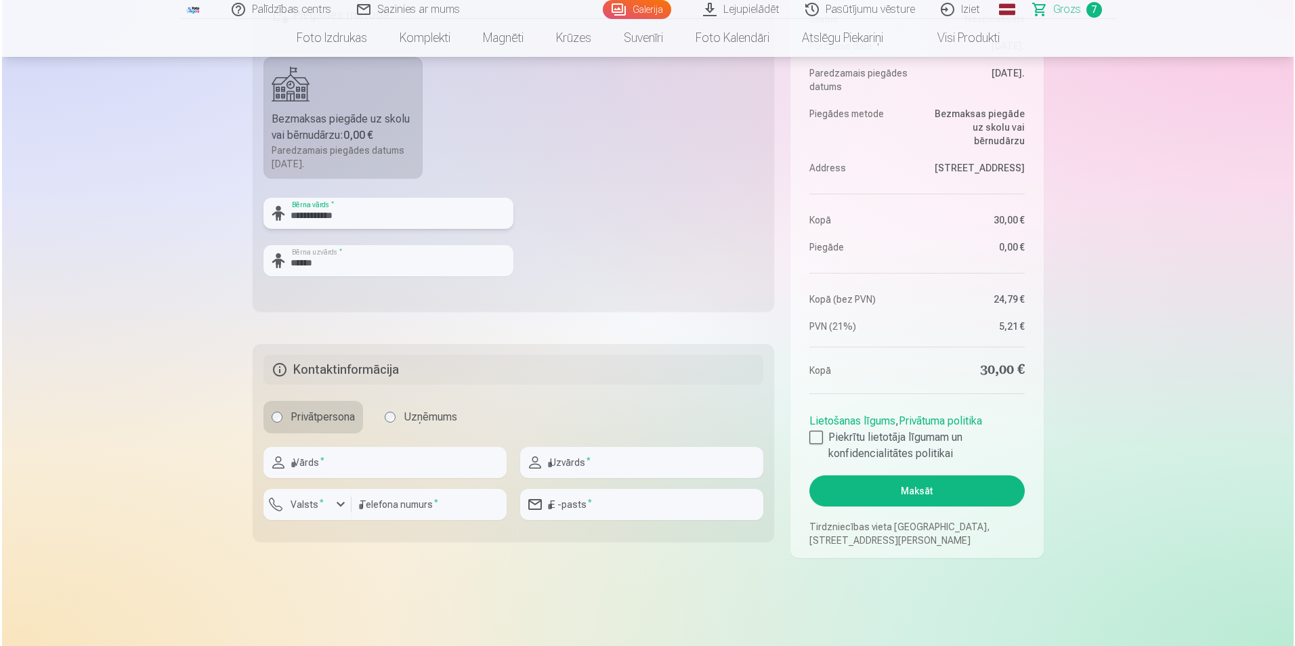
scroll to position [609, 0]
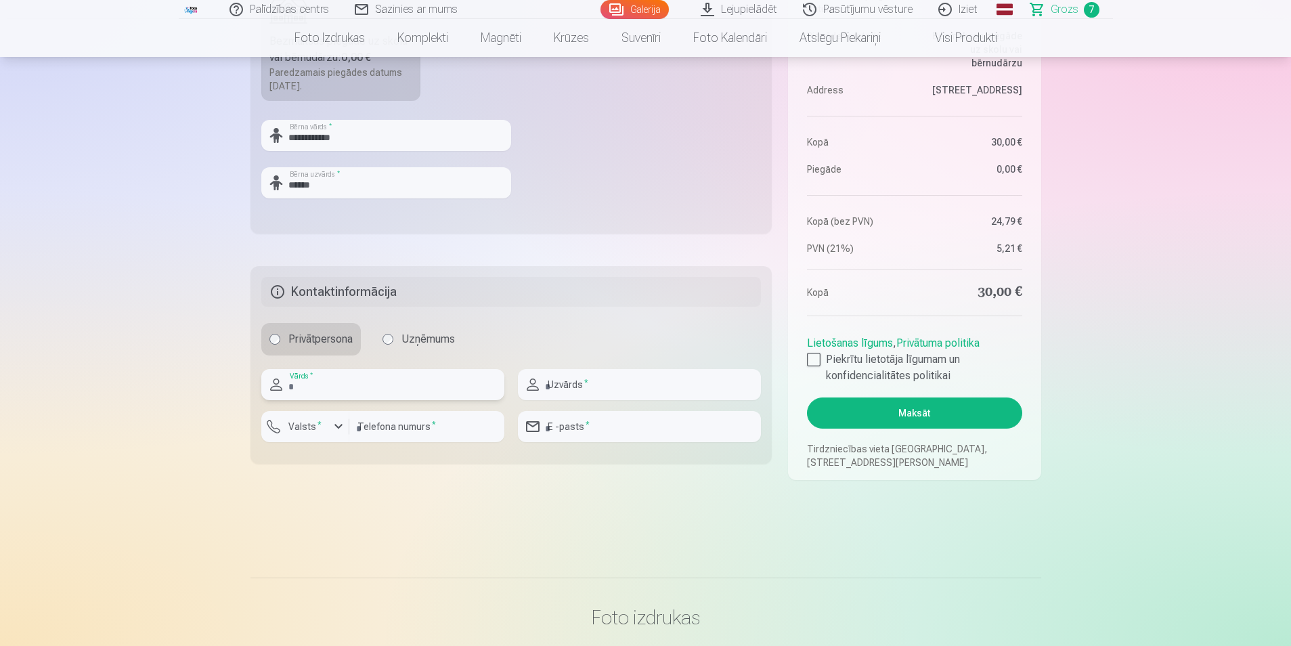
click at [354, 376] on input "text" at bounding box center [382, 384] width 243 height 31
type input "*****"
type input "******"
type input "********"
type input "**********"
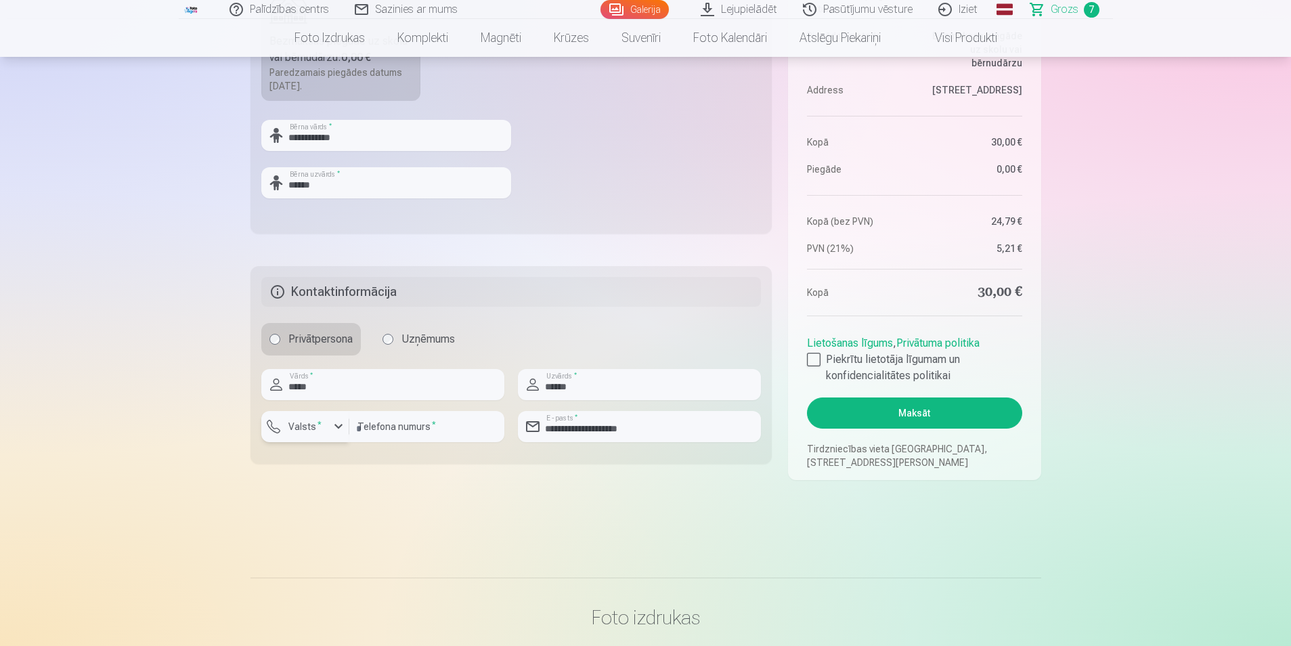
click at [323, 429] on label "Valsts *" at bounding box center [305, 427] width 44 height 14
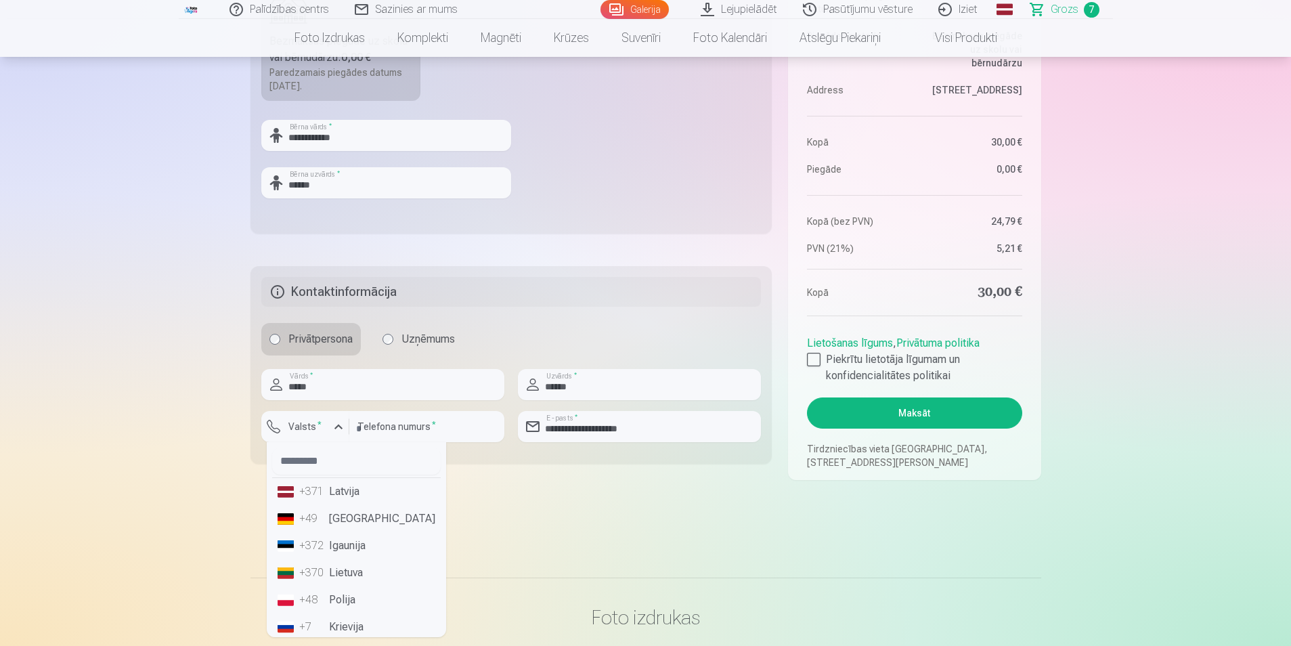
click at [359, 489] on li "+371 Latvija" at bounding box center [356, 491] width 169 height 27
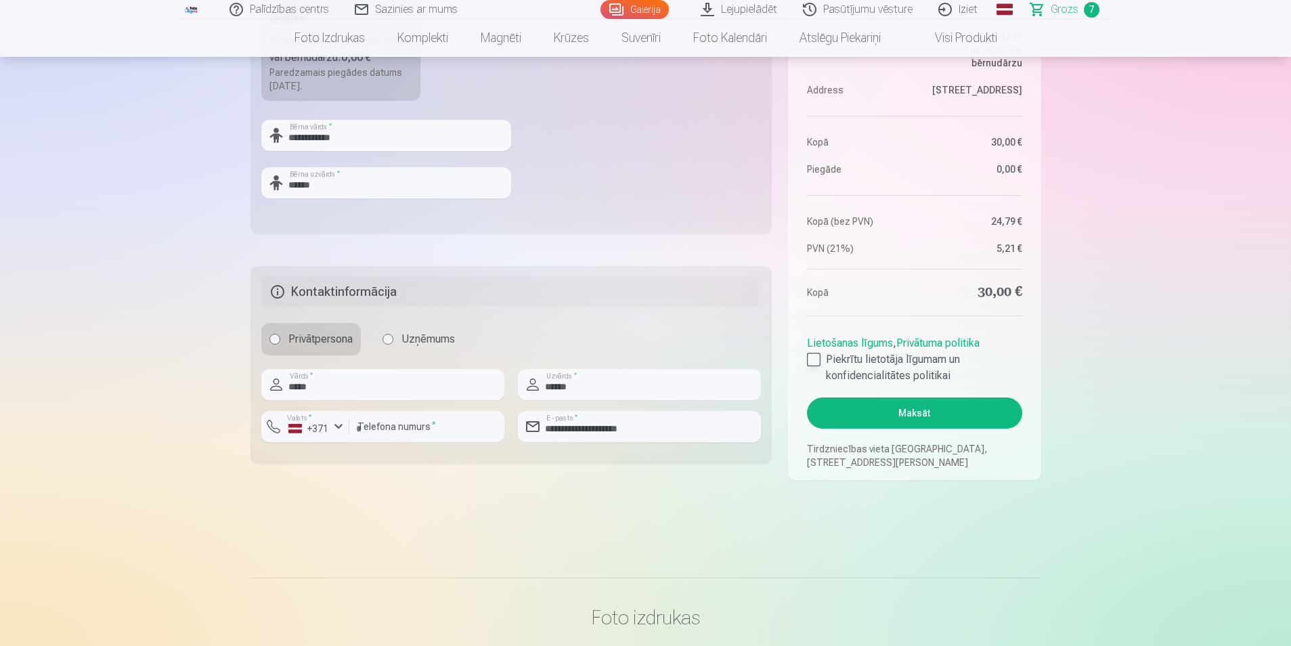
click at [811, 362] on div at bounding box center [814, 360] width 14 height 14
click at [893, 408] on button "Maksāt" at bounding box center [914, 412] width 215 height 31
